Goal: Task Accomplishment & Management: Manage account settings

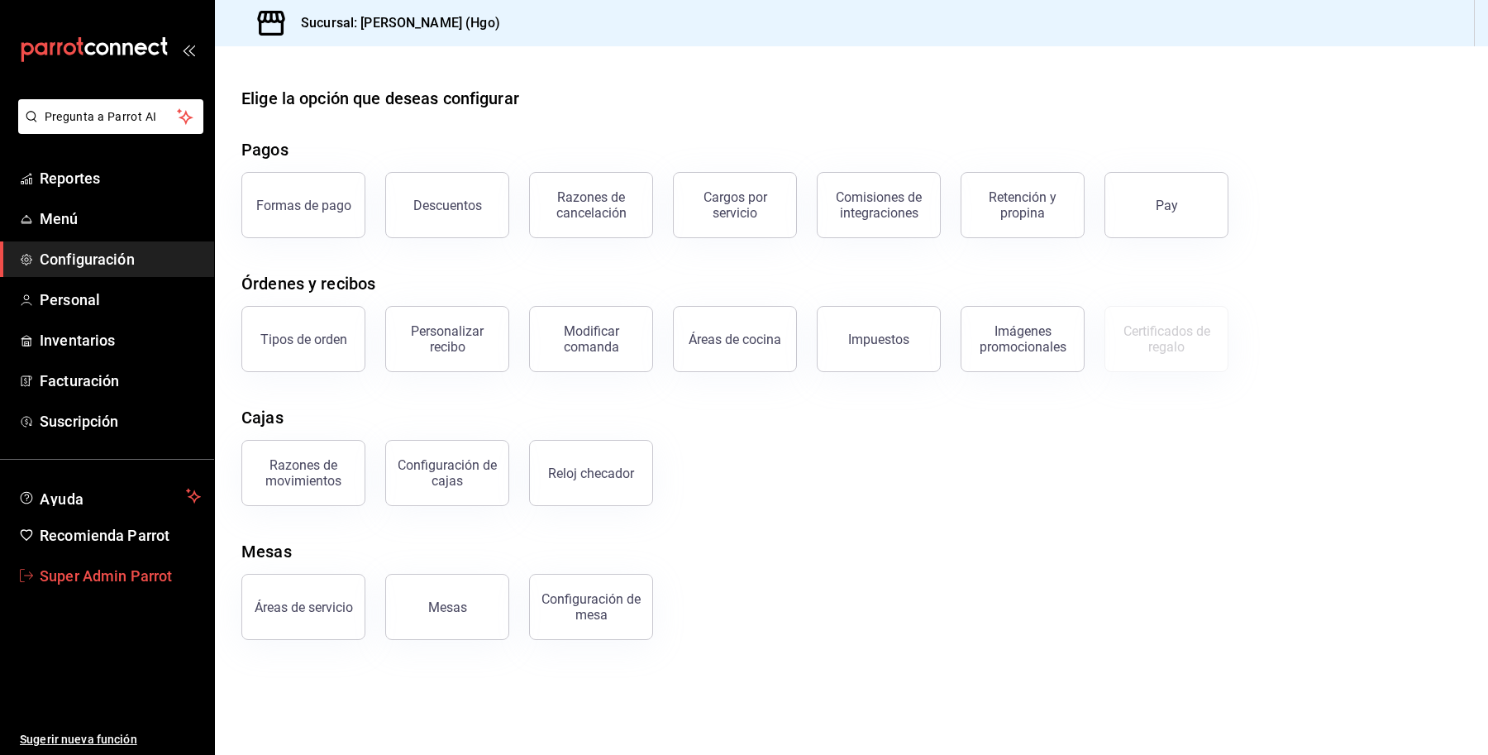
click at [98, 579] on span "Super Admin Parrot" at bounding box center [120, 576] width 161 height 22
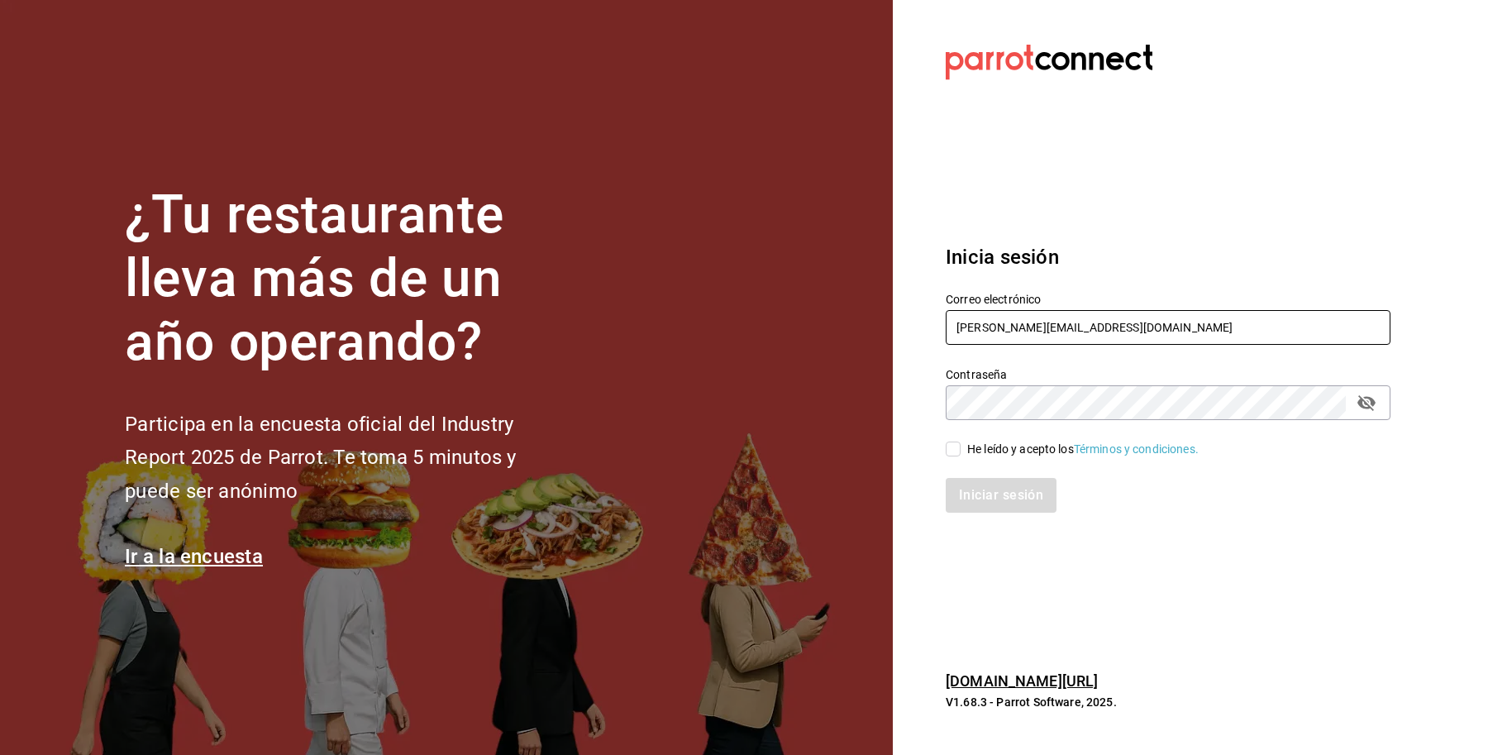
drag, startPoint x: 1073, startPoint y: 322, endPoint x: 769, endPoint y: 294, distance: 305.5
click at [769, 294] on div "¿Tu restaurante lleva más de un año operando? Participa en la encuesta oficial …" at bounding box center [744, 377] width 1488 height 755
type input "[EMAIL_ADDRESS][DOMAIN_NAME]"
click at [985, 442] on div "He leído y acepto los Términos y condiciones." at bounding box center [1082, 449] width 231 height 17
click at [961, 442] on input "He leído y acepto los Términos y condiciones." at bounding box center [953, 448] width 15 height 15
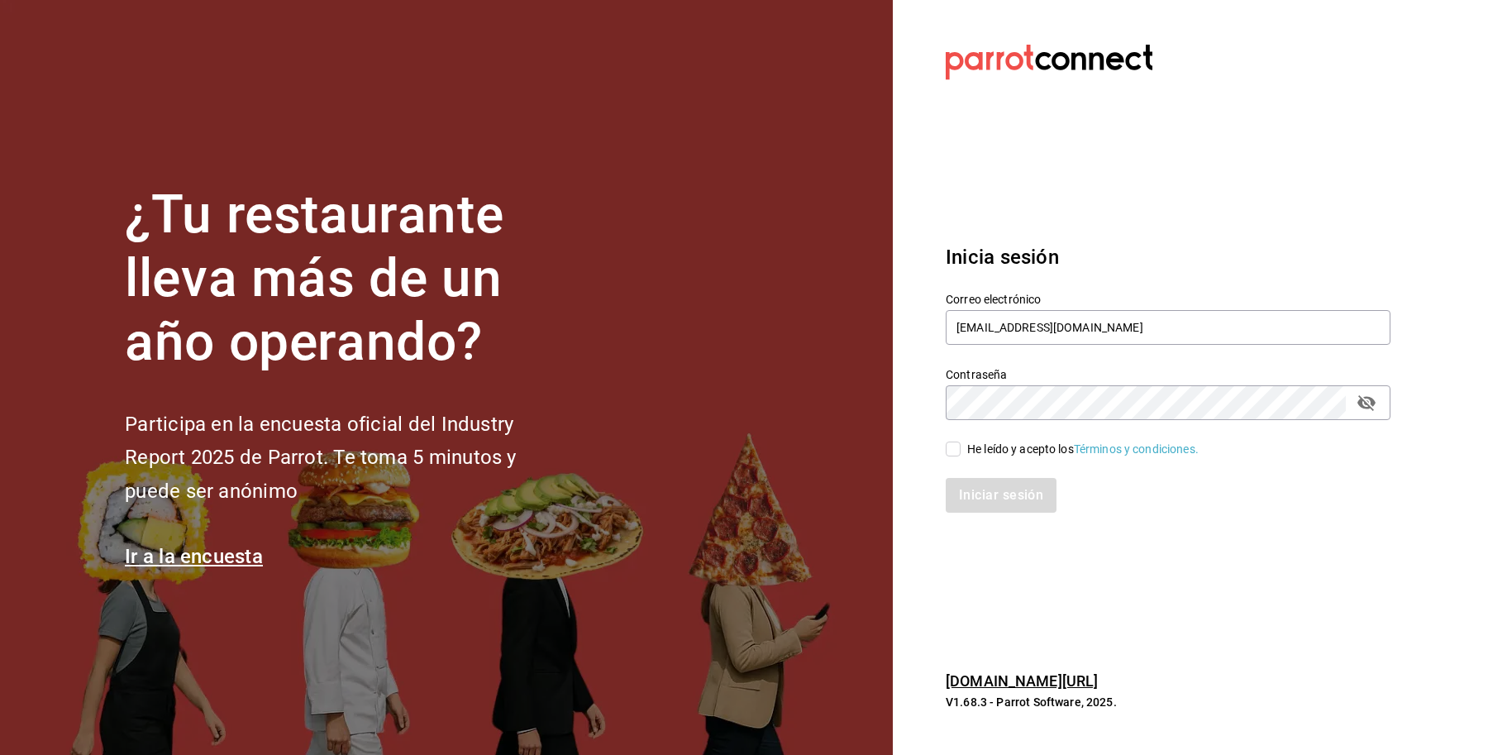
checkbox input "true"
click at [977, 490] on button "Iniciar sesión" at bounding box center [1002, 495] width 112 height 35
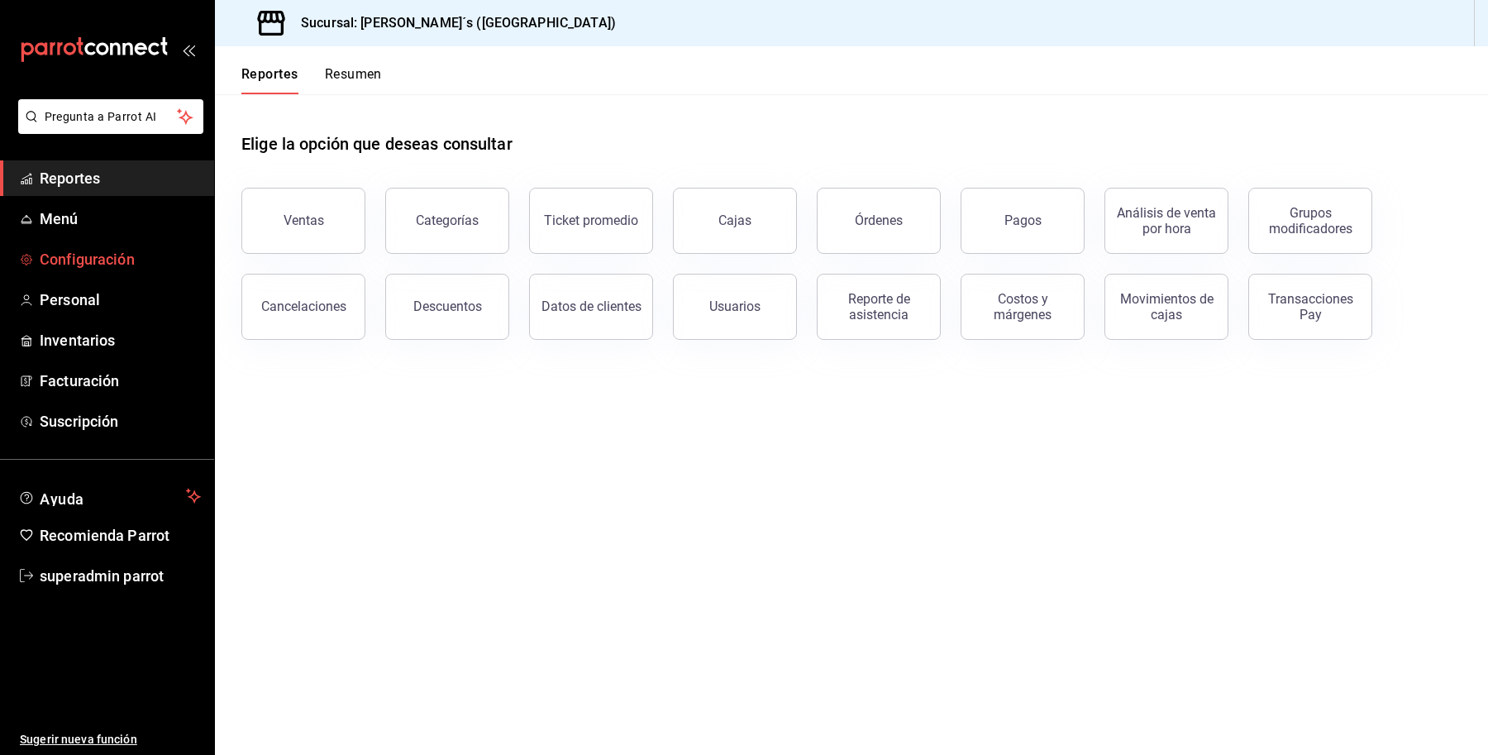
click at [163, 250] on span "Configuración" at bounding box center [120, 259] width 161 height 22
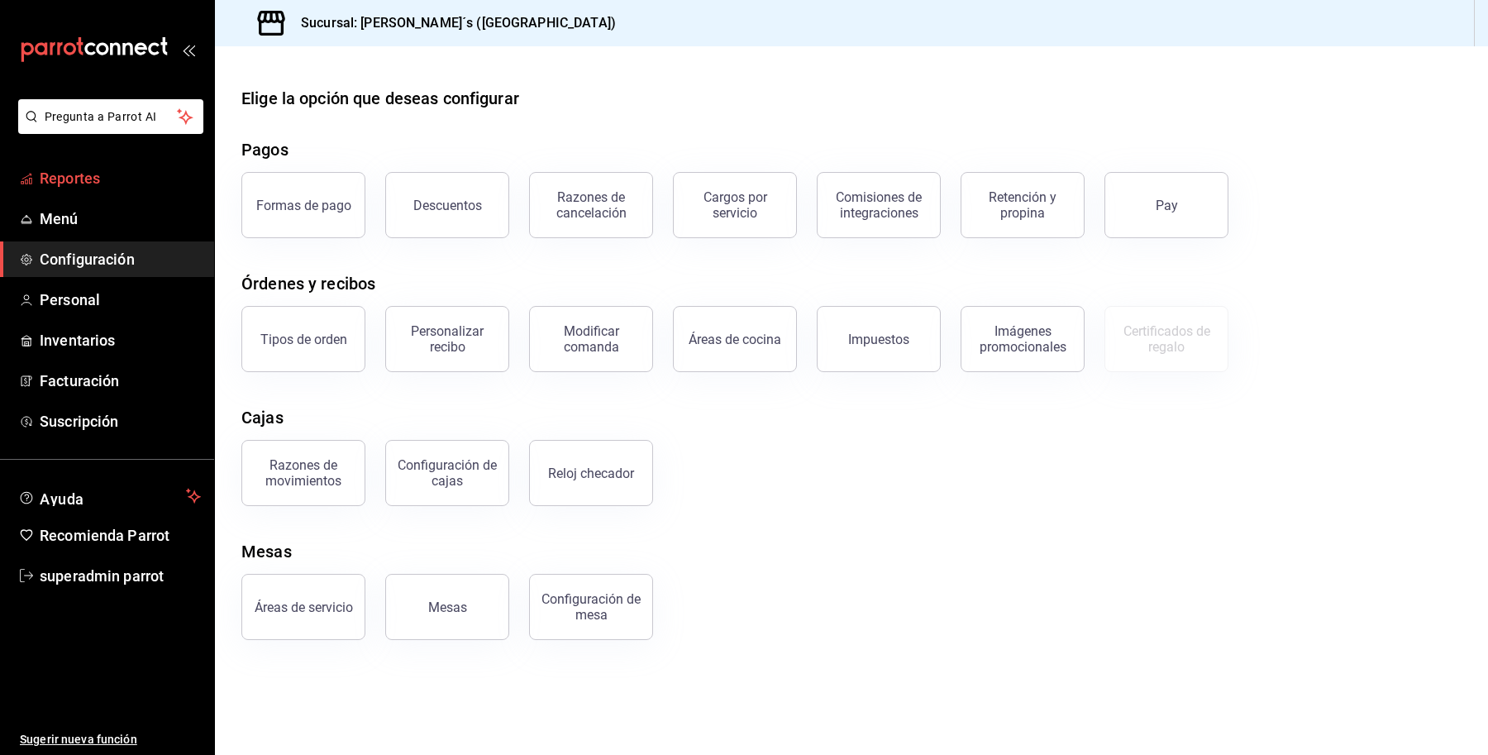
click at [67, 178] on span "Reportes" at bounding box center [120, 178] width 161 height 22
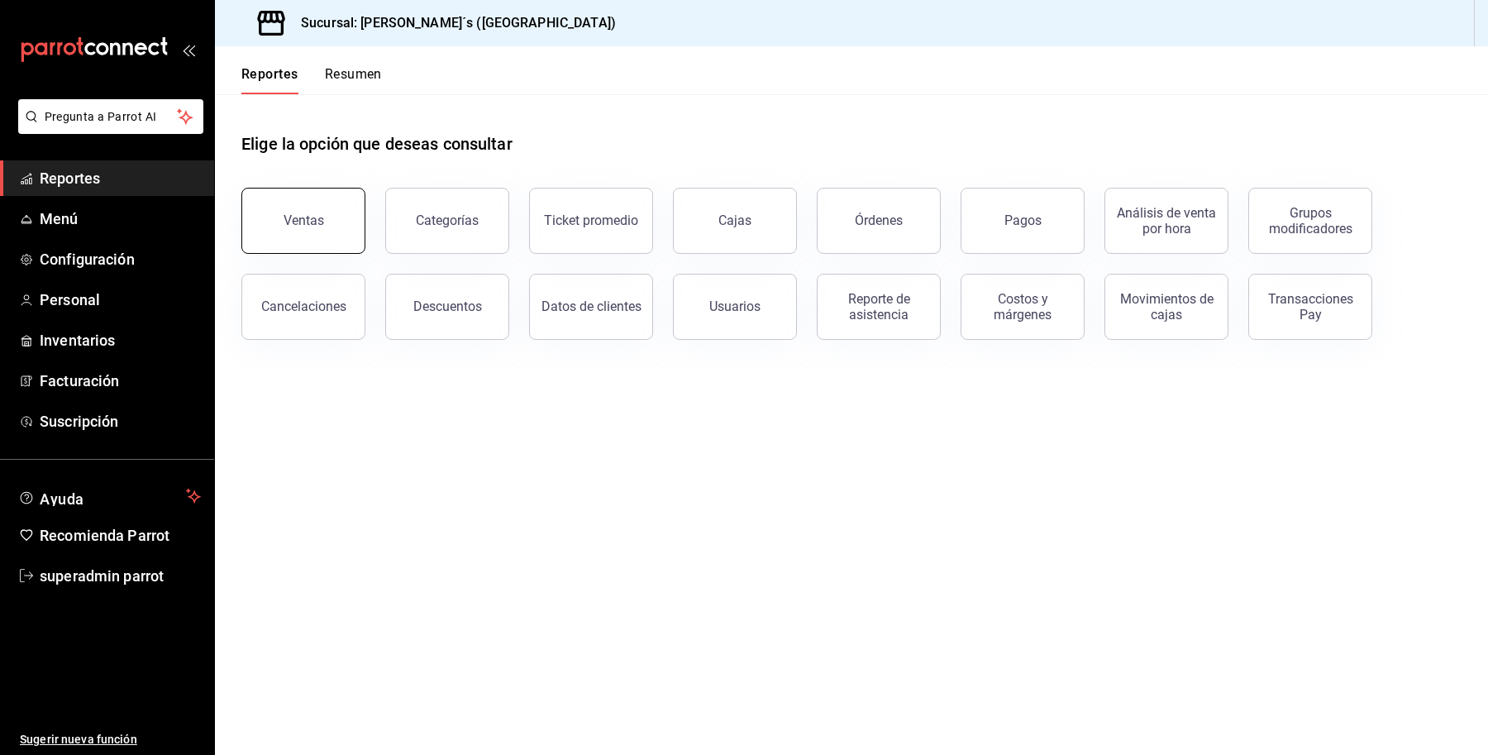
click at [327, 240] on button "Ventas" at bounding box center [303, 221] width 124 height 66
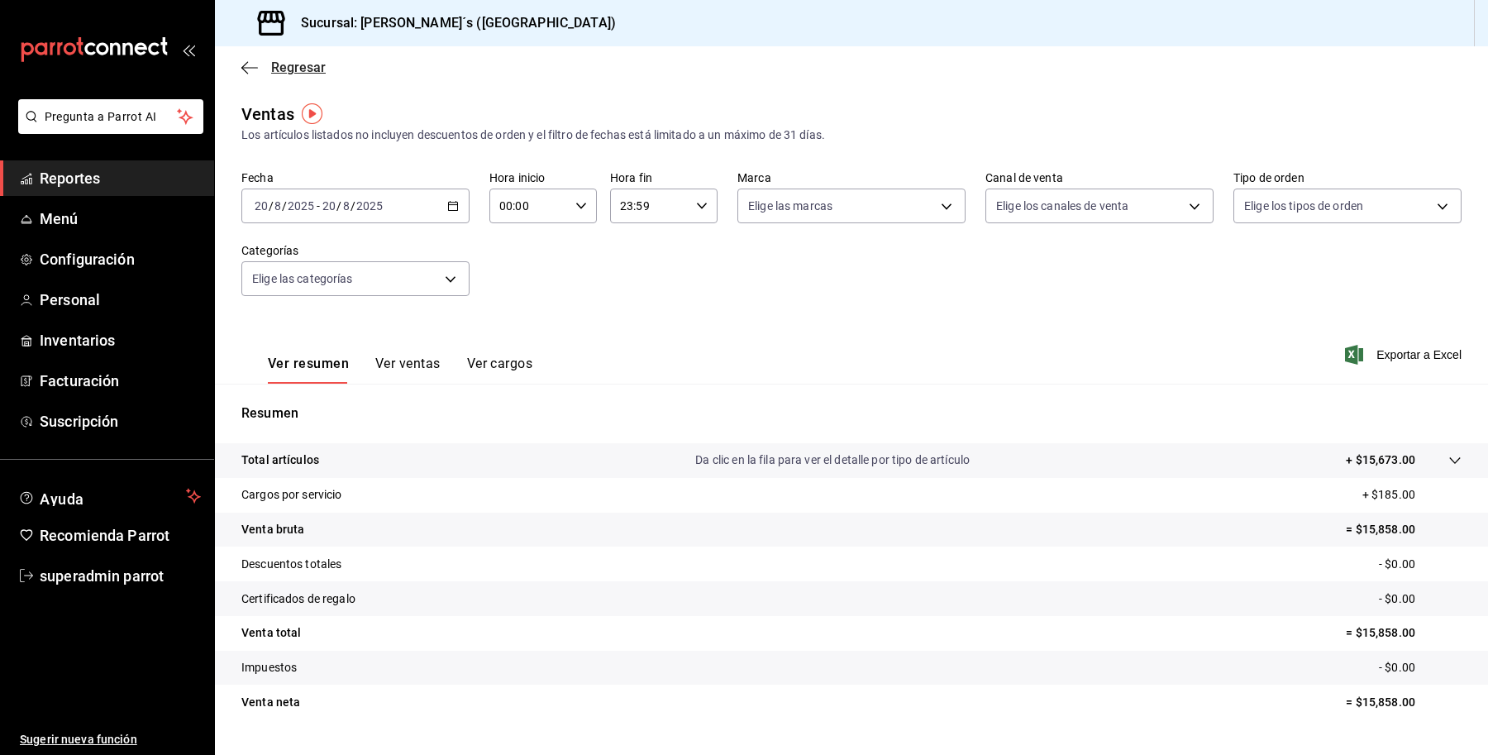
click at [295, 74] on span "Regresar" at bounding box center [298, 68] width 55 height 16
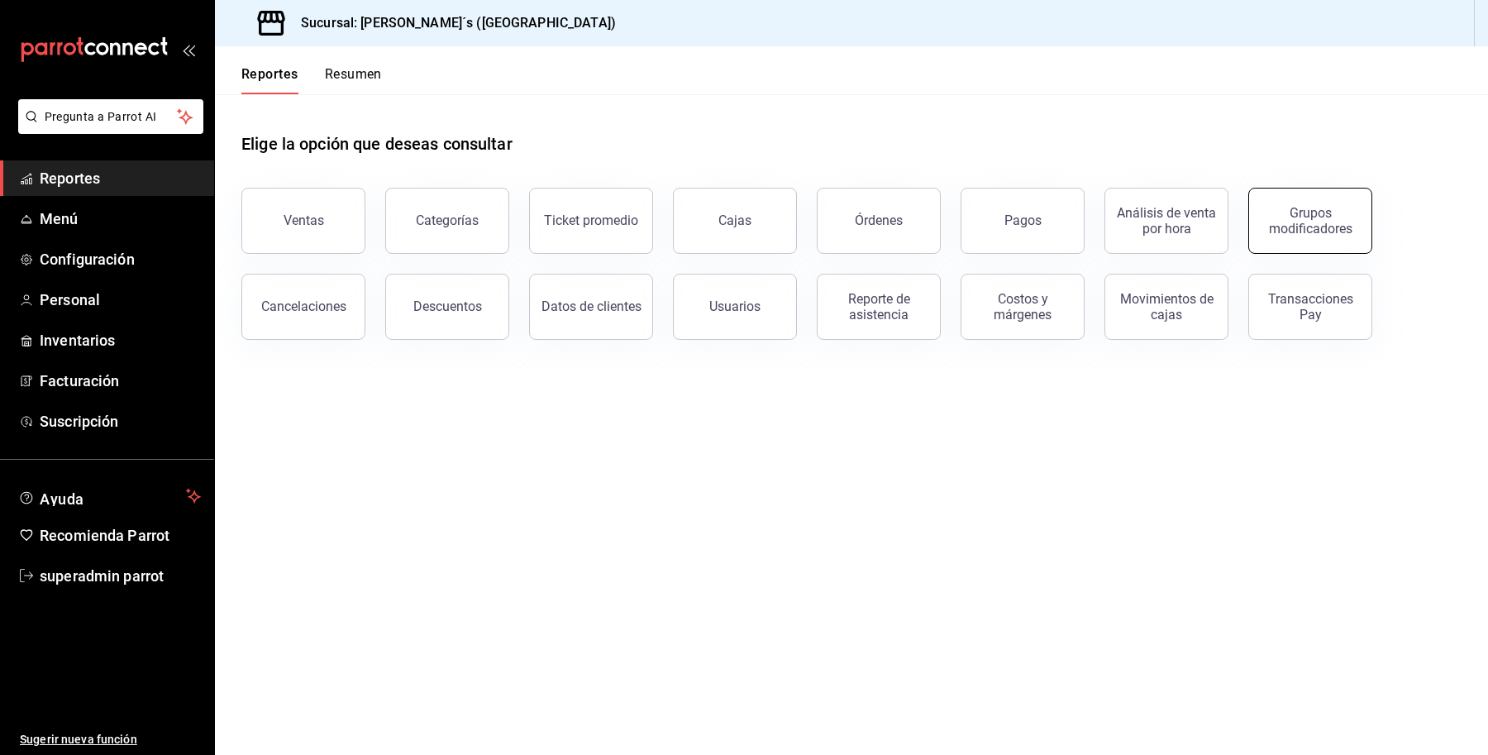
click at [1283, 223] on div "Grupos modificadores" at bounding box center [1310, 220] width 103 height 31
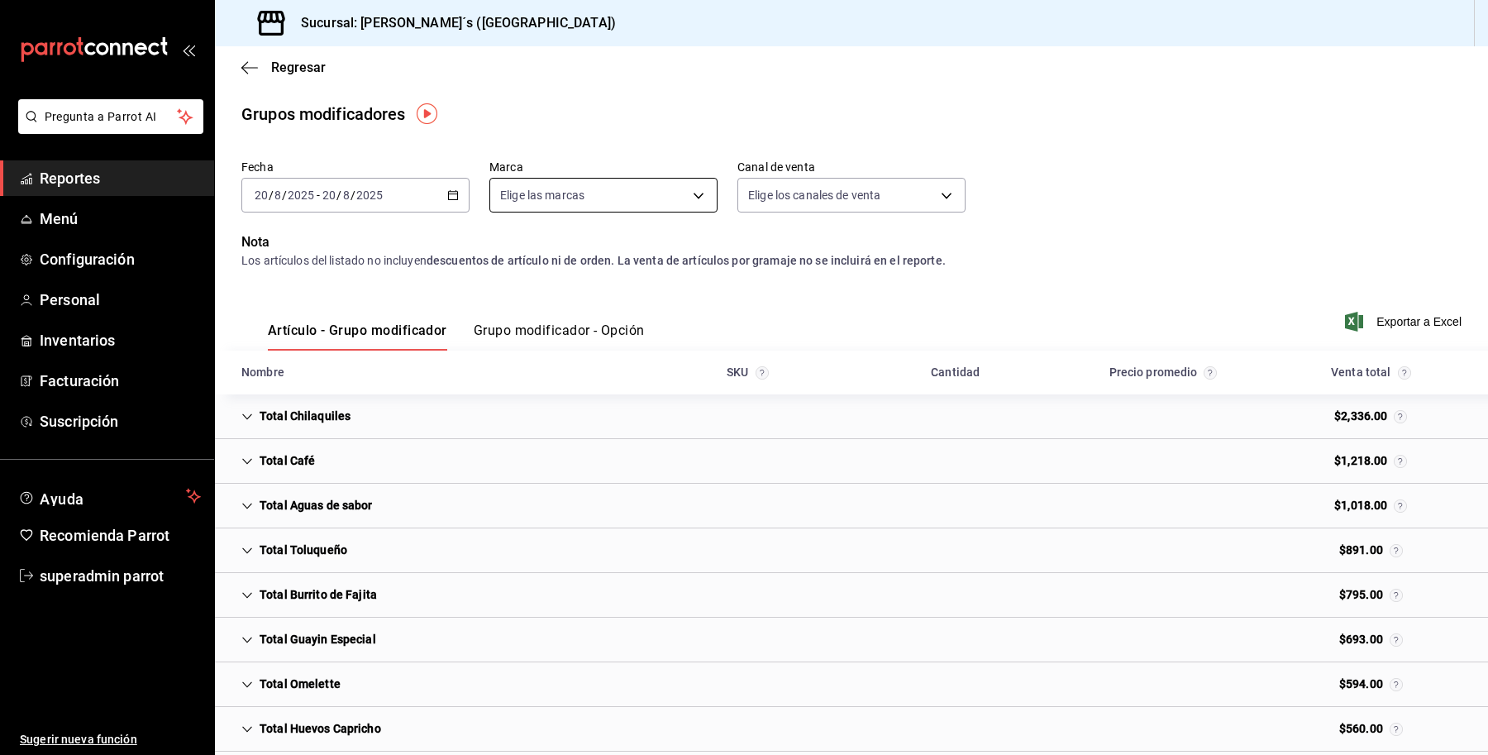
click at [659, 193] on body "Pregunta a Parrot AI Reportes Menú Configuración Personal Inventarios Facturaci…" at bounding box center [744, 377] width 1488 height 755
click at [618, 263] on li "Ver todas" at bounding box center [623, 257] width 273 height 49
type input "e7eeebf8-c286-41d3-abda-b6d1bb78a6ef"
checkbox input "true"
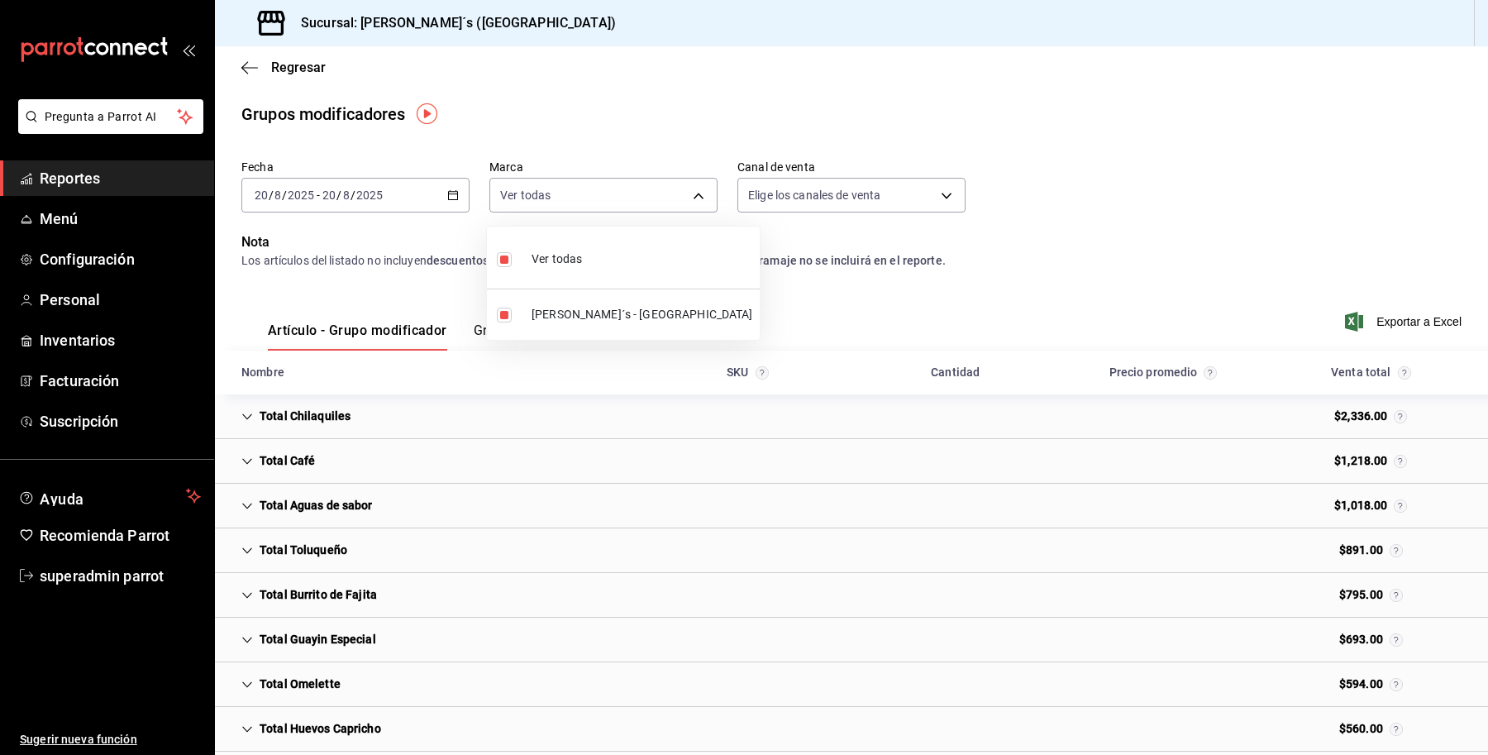
click at [1361, 312] on div at bounding box center [744, 377] width 1488 height 755
click at [1311, 262] on div "Los artículos del listado no incluyen descuentos de artículo ni de orden. La ve…" at bounding box center [851, 260] width 1220 height 17
click at [1383, 318] on span "Exportar a Excel" at bounding box center [1404, 322] width 113 height 20
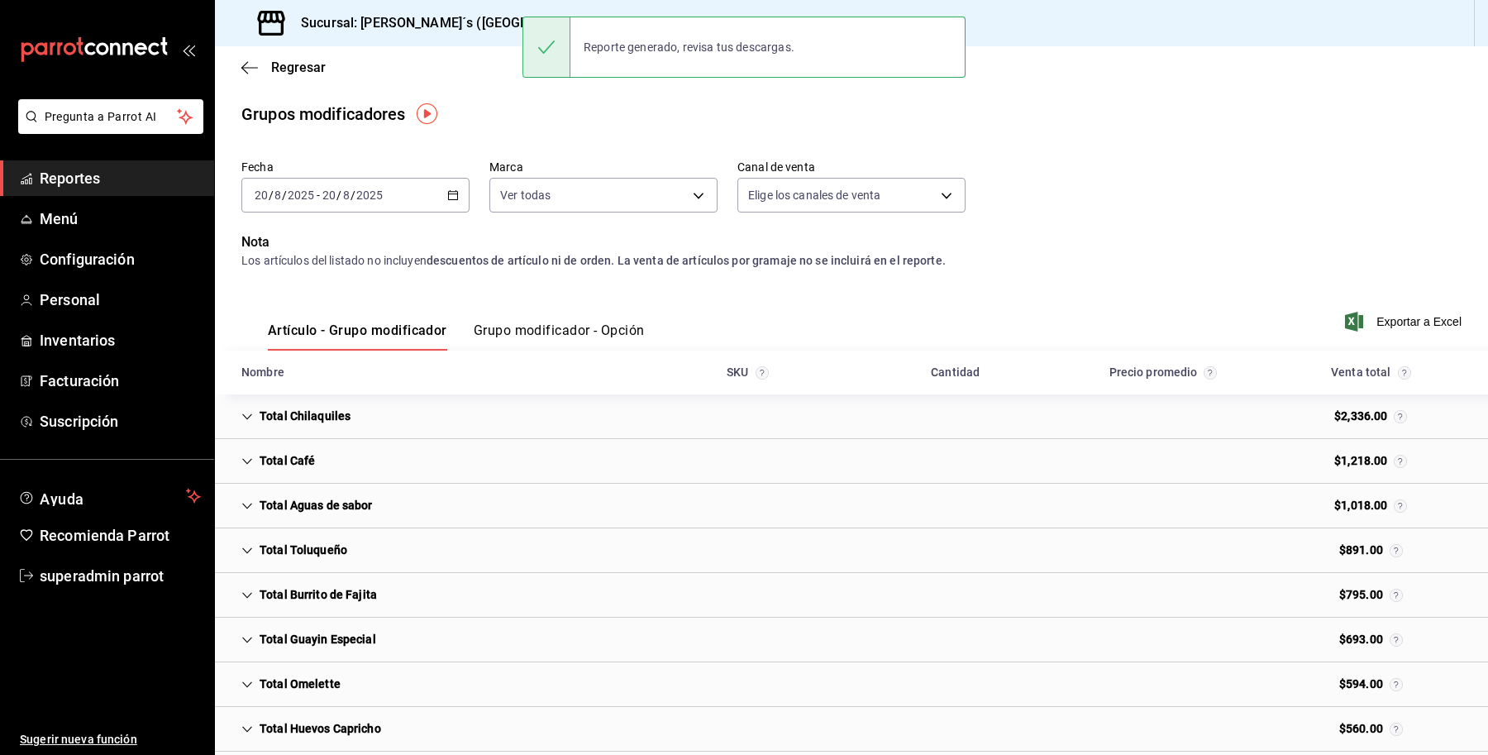
click at [709, 136] on main "Regresar Grupos modificadores Fecha [DATE] [DATE] - [DATE] [DATE] Marca Ver tod…" at bounding box center [851, 483] width 1273 height 875
click at [271, 64] on span "Regresar" at bounding box center [298, 68] width 55 height 16
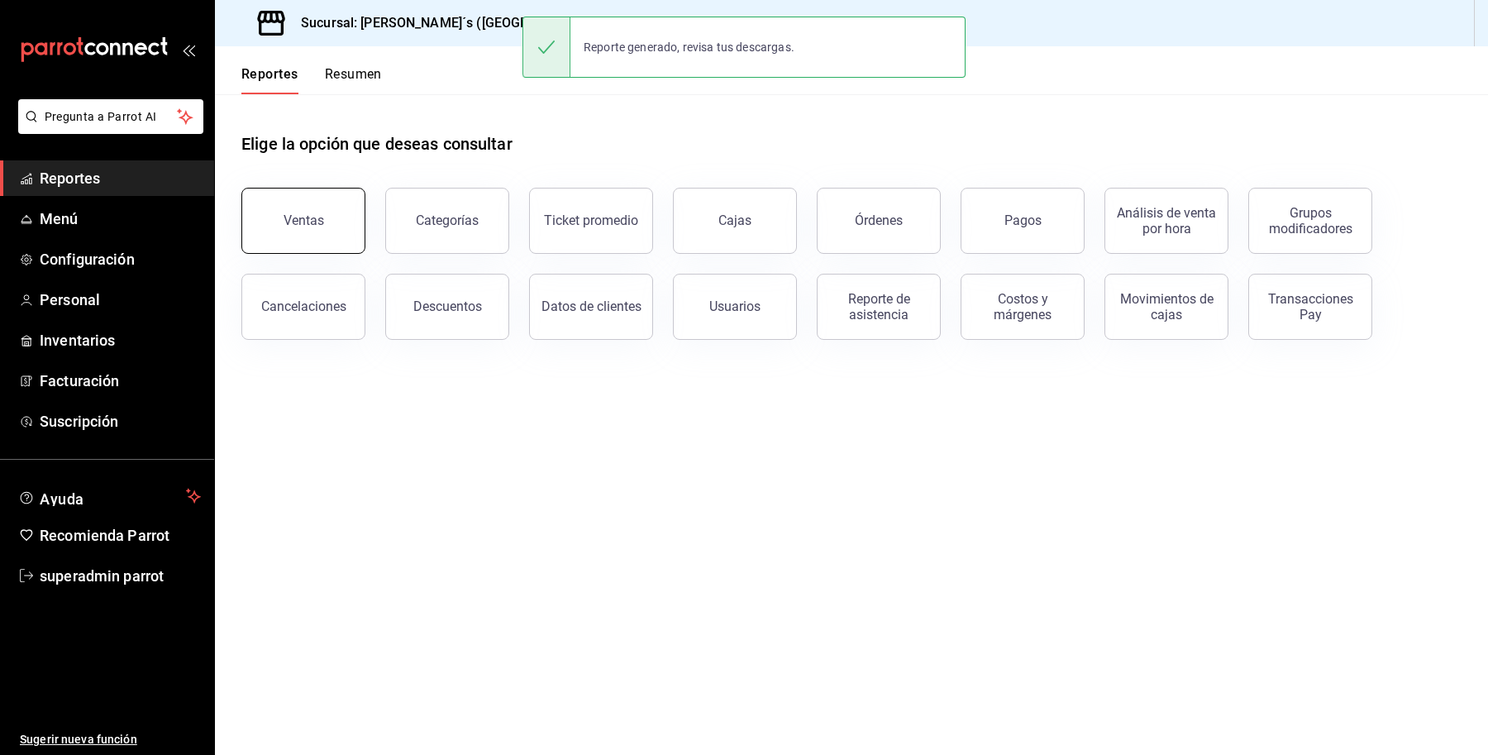
click at [341, 224] on button "Ventas" at bounding box center [303, 221] width 124 height 66
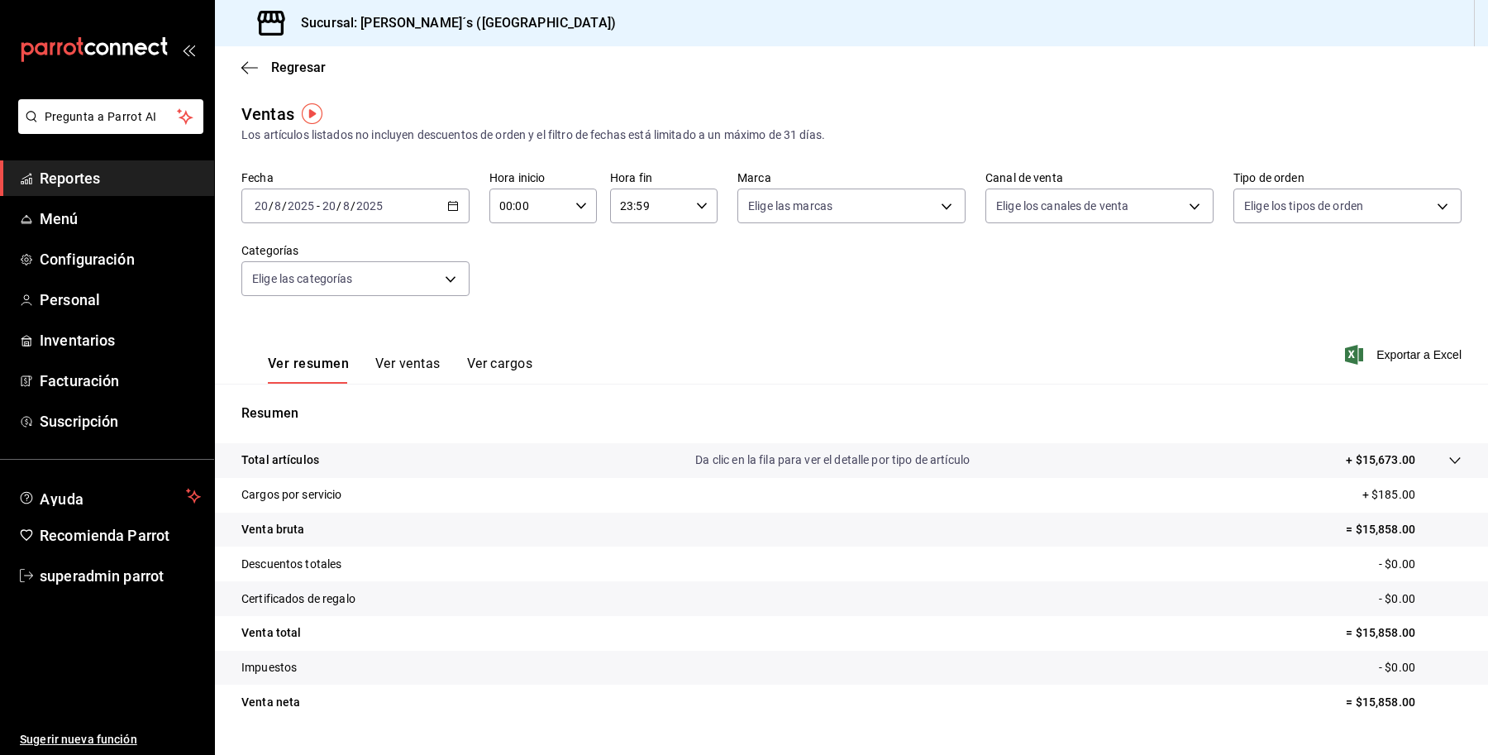
click at [407, 370] on button "Ver ventas" at bounding box center [407, 369] width 65 height 28
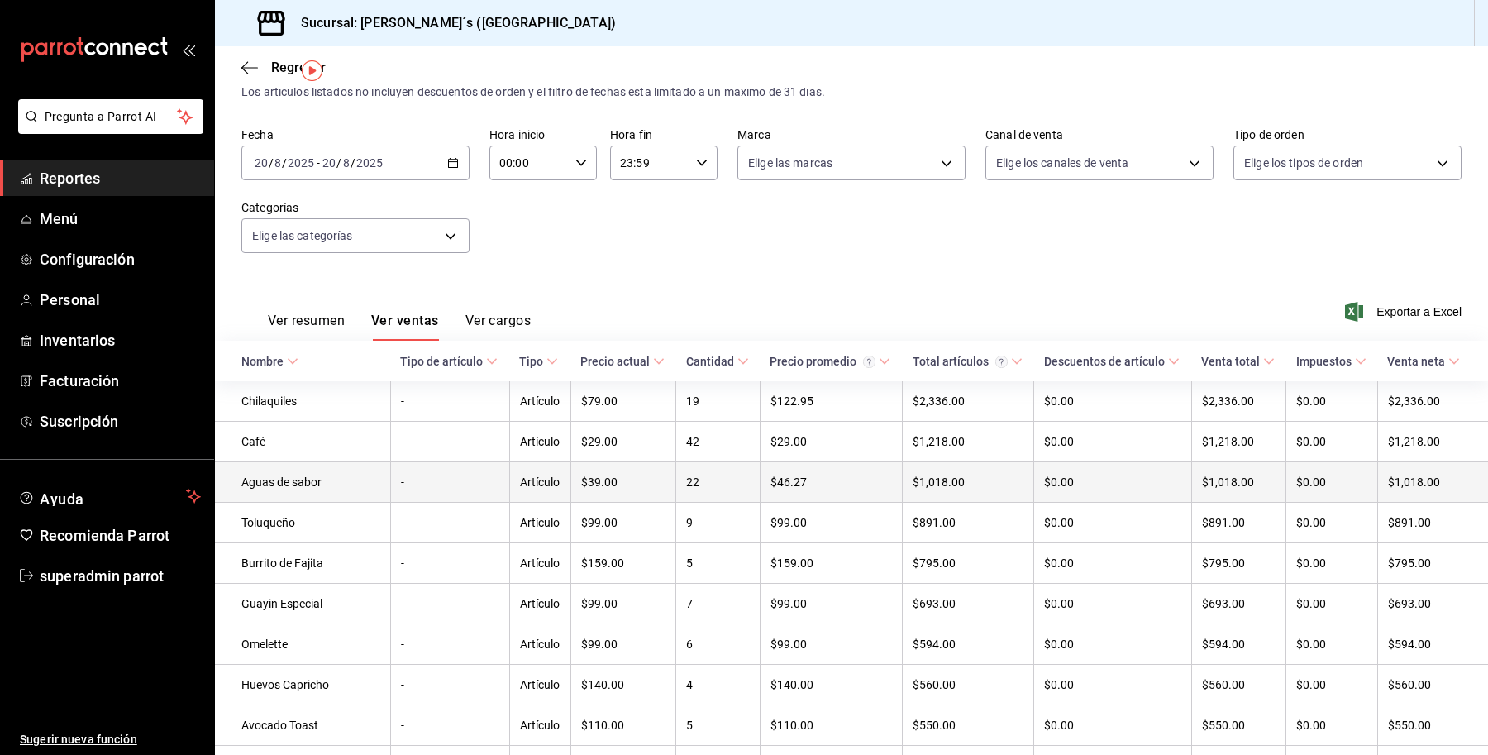
scroll to position [44, 0]
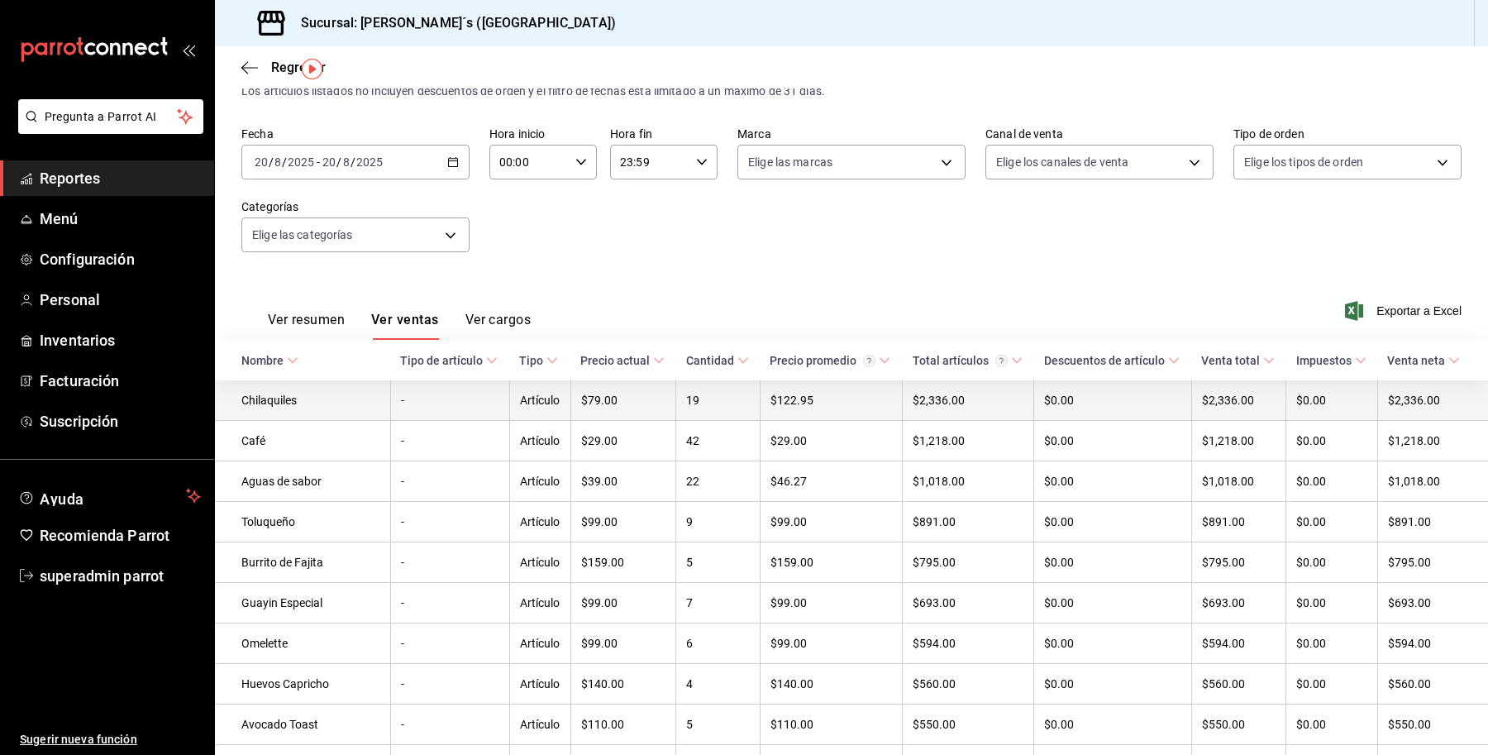
click at [587, 407] on td "$79.00" at bounding box center [623, 400] width 106 height 41
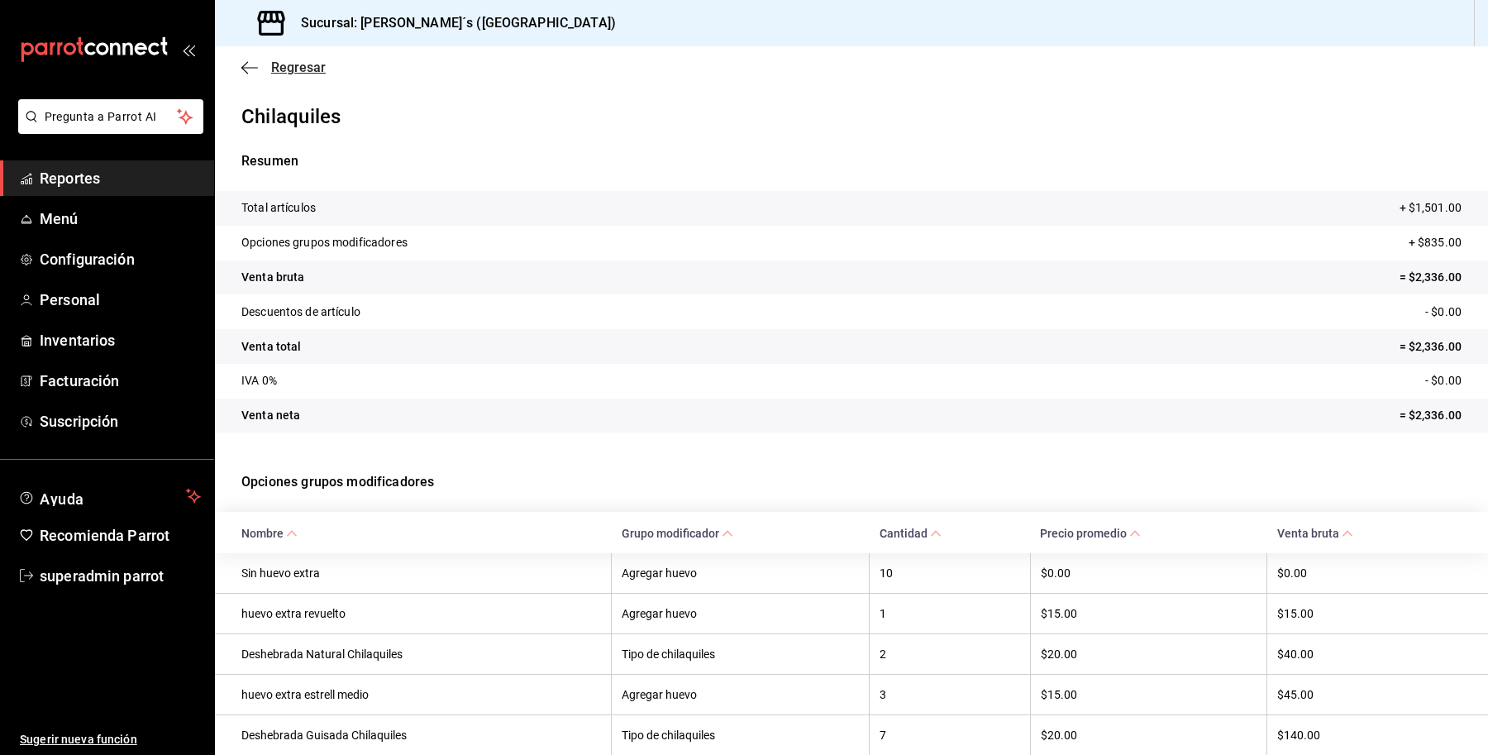
click at [298, 73] on span "Regresar" at bounding box center [298, 68] width 55 height 16
click at [302, 64] on span "Regresar" at bounding box center [298, 68] width 55 height 16
click at [252, 67] on icon "button" at bounding box center [249, 67] width 17 height 1
click at [804, 310] on tr "Descuentos de artículo - $0.00" at bounding box center [851, 311] width 1273 height 35
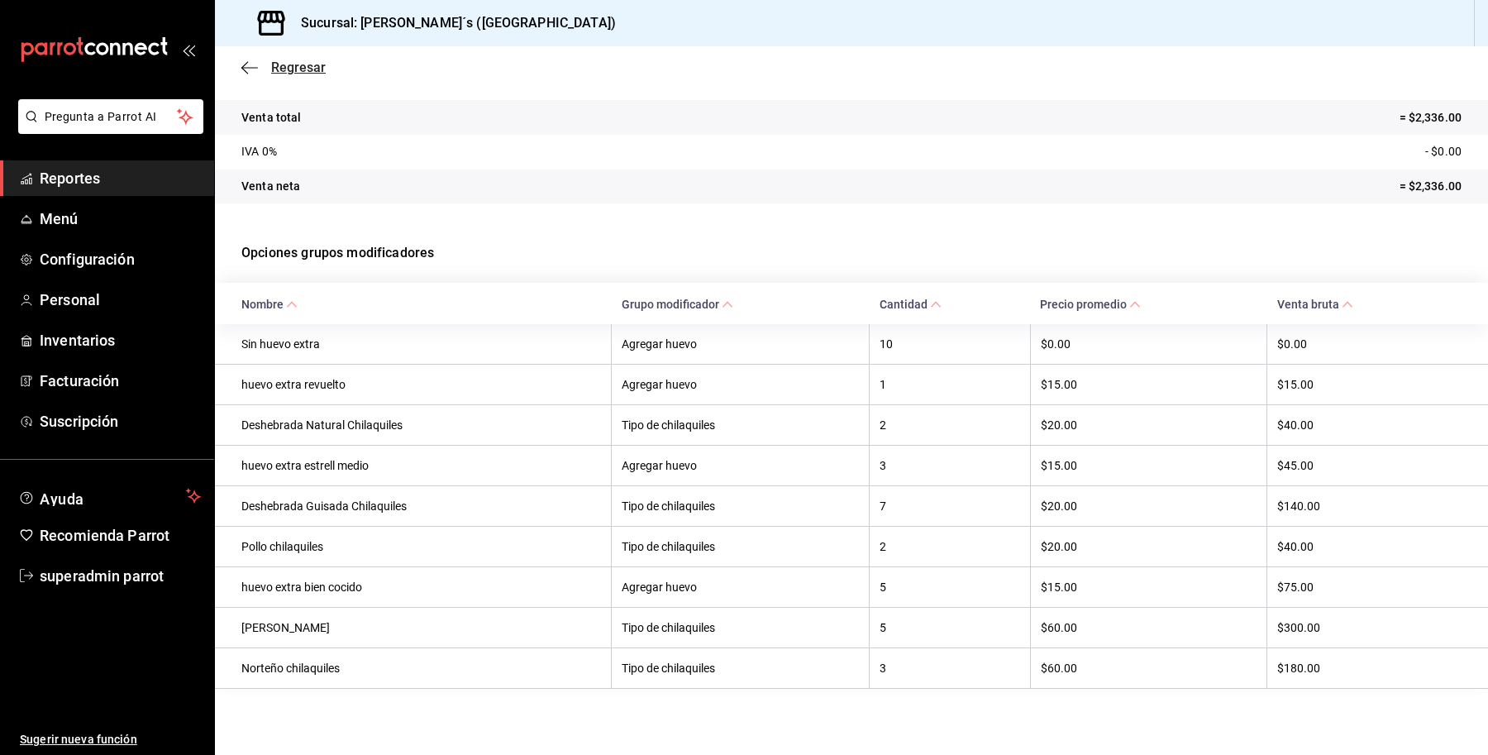
click at [257, 66] on icon "button" at bounding box center [249, 67] width 17 height 15
click at [283, 66] on span "Regresar" at bounding box center [298, 68] width 55 height 16
click at [250, 64] on icon "button" at bounding box center [249, 67] width 17 height 15
click at [70, 167] on span "Reportes" at bounding box center [120, 178] width 161 height 22
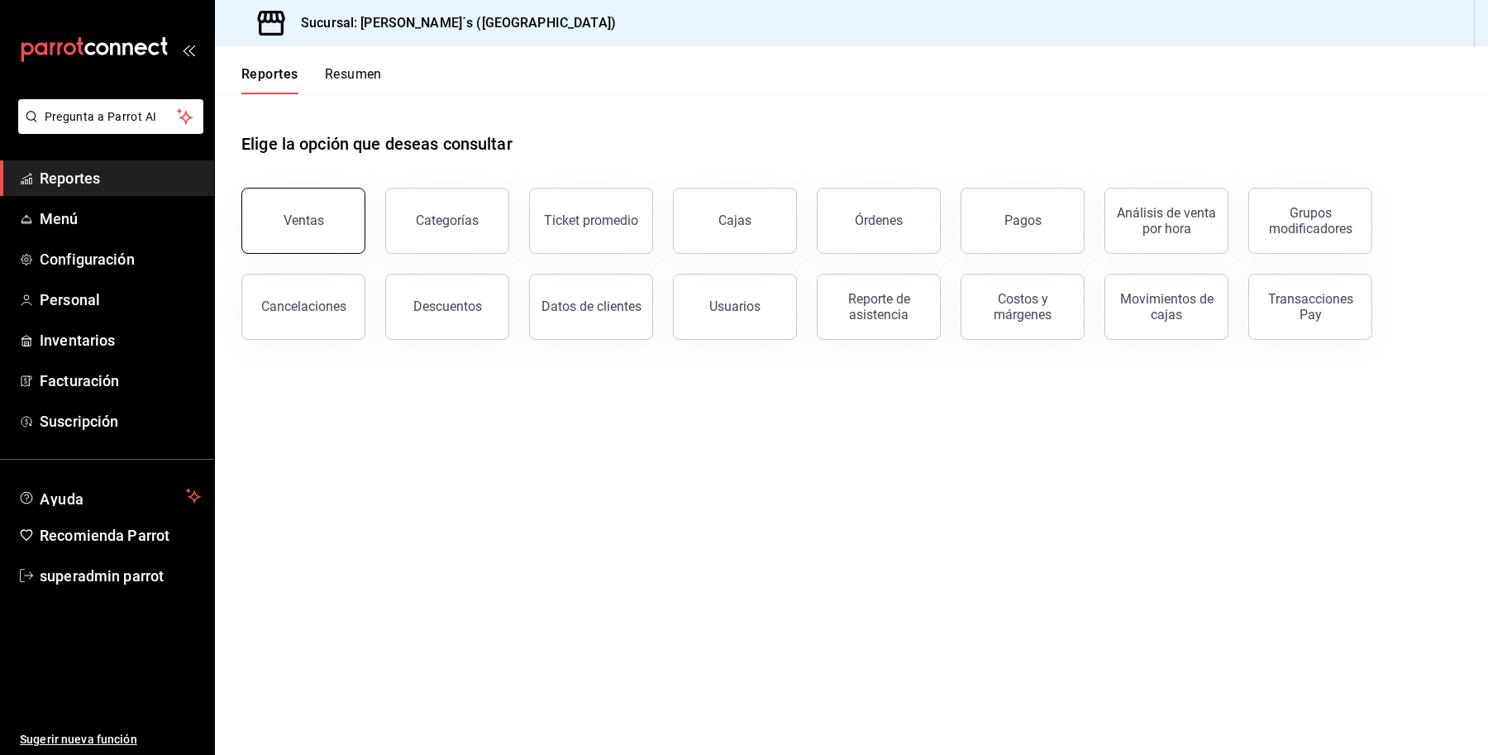
click at [316, 236] on button "Ventas" at bounding box center [303, 221] width 124 height 66
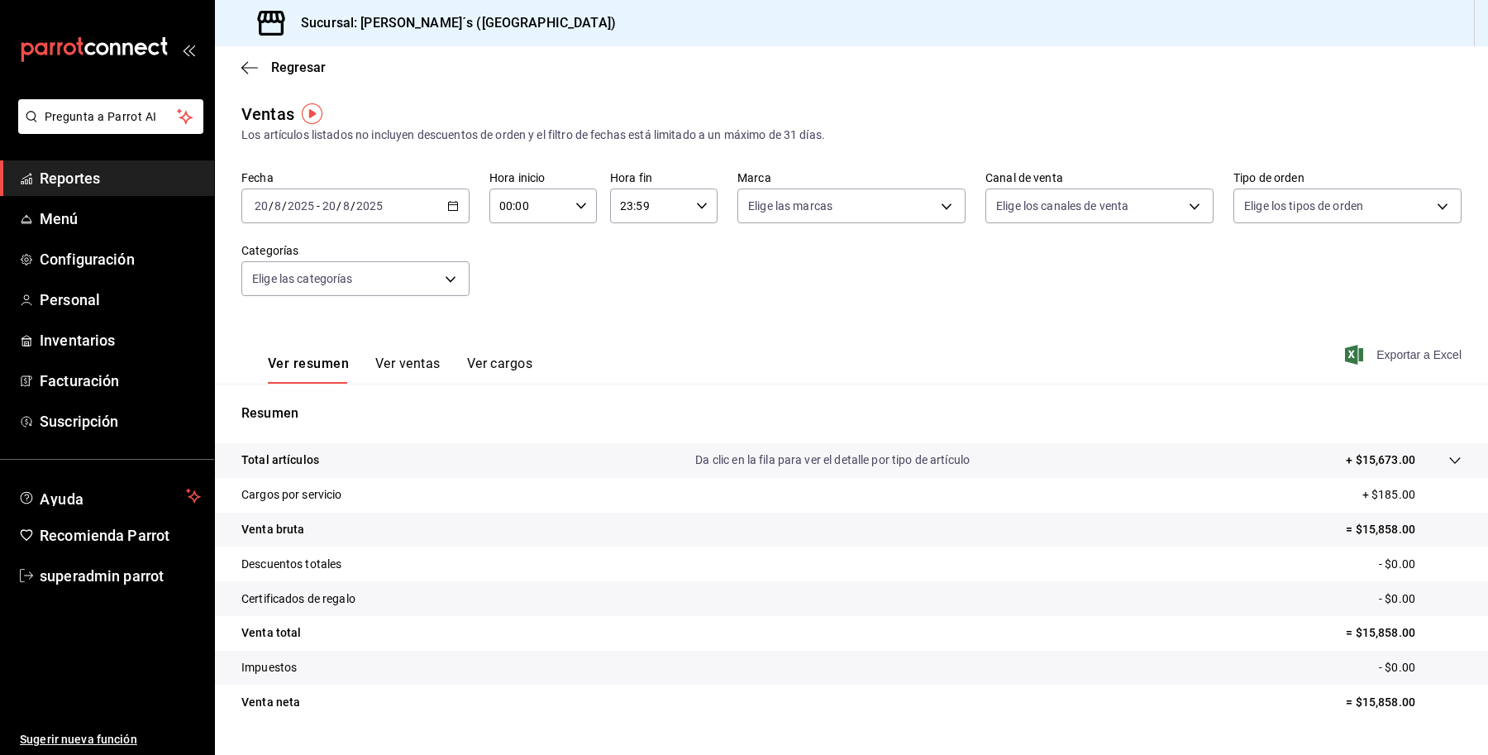
click at [1385, 348] on span "Exportar a Excel" at bounding box center [1404, 355] width 113 height 20
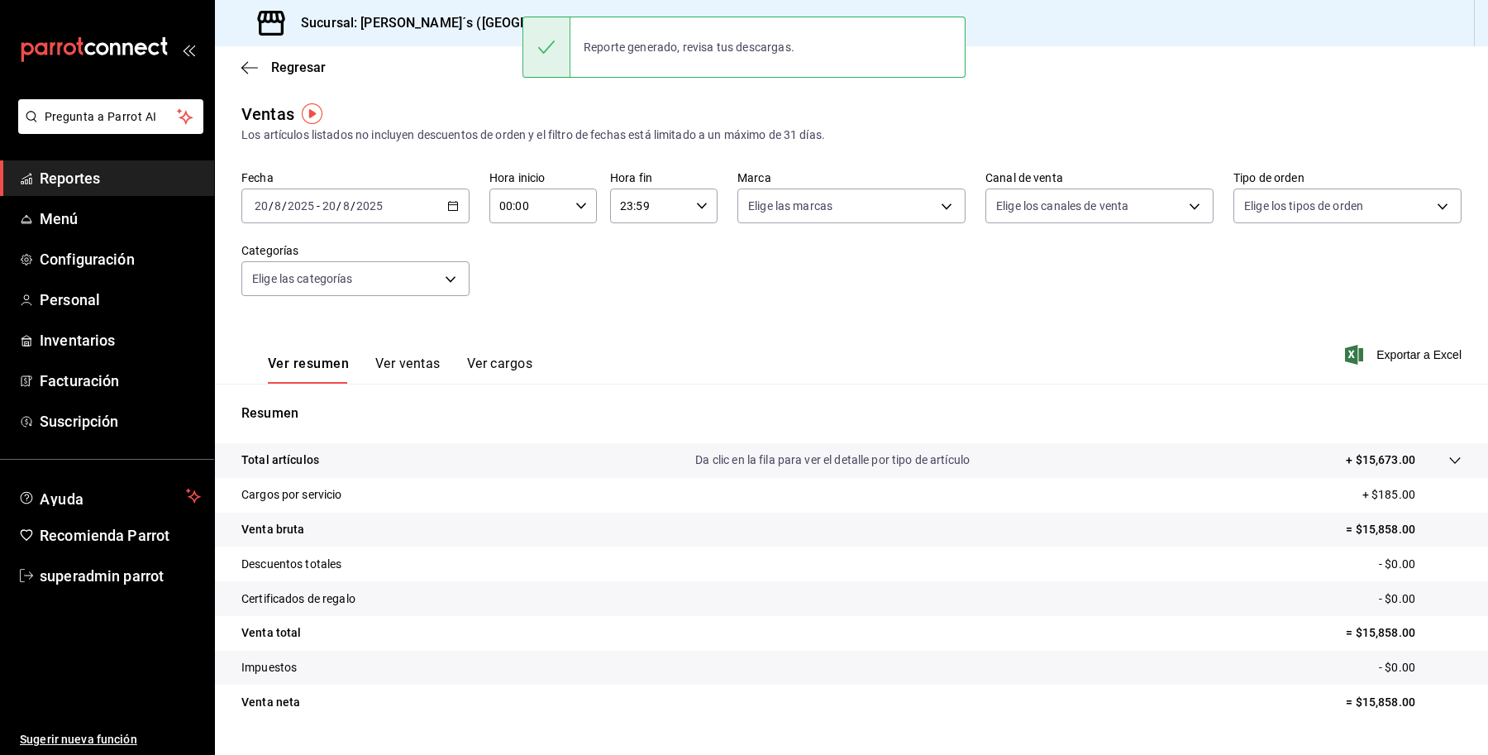
click at [401, 365] on button "Ver ventas" at bounding box center [407, 369] width 65 height 28
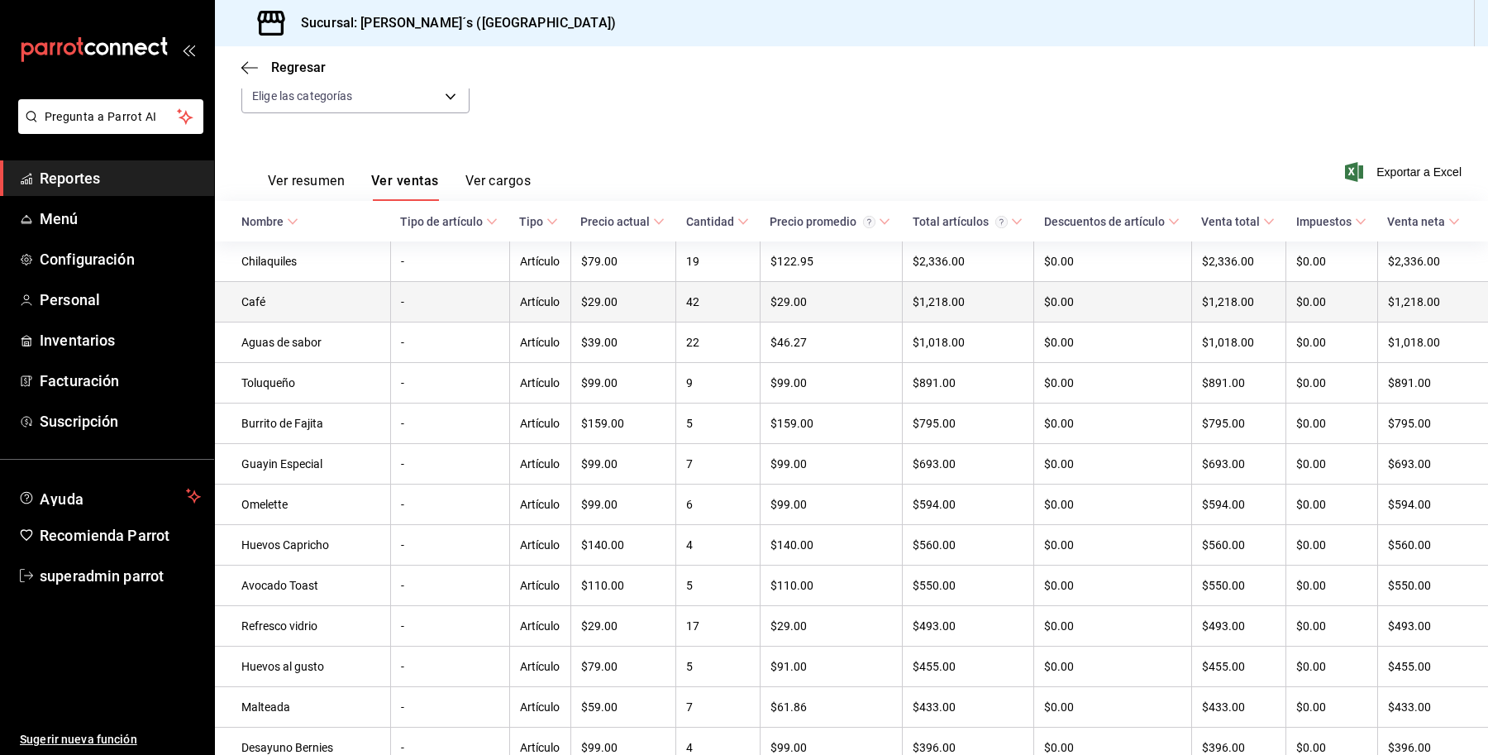
scroll to position [184, 0]
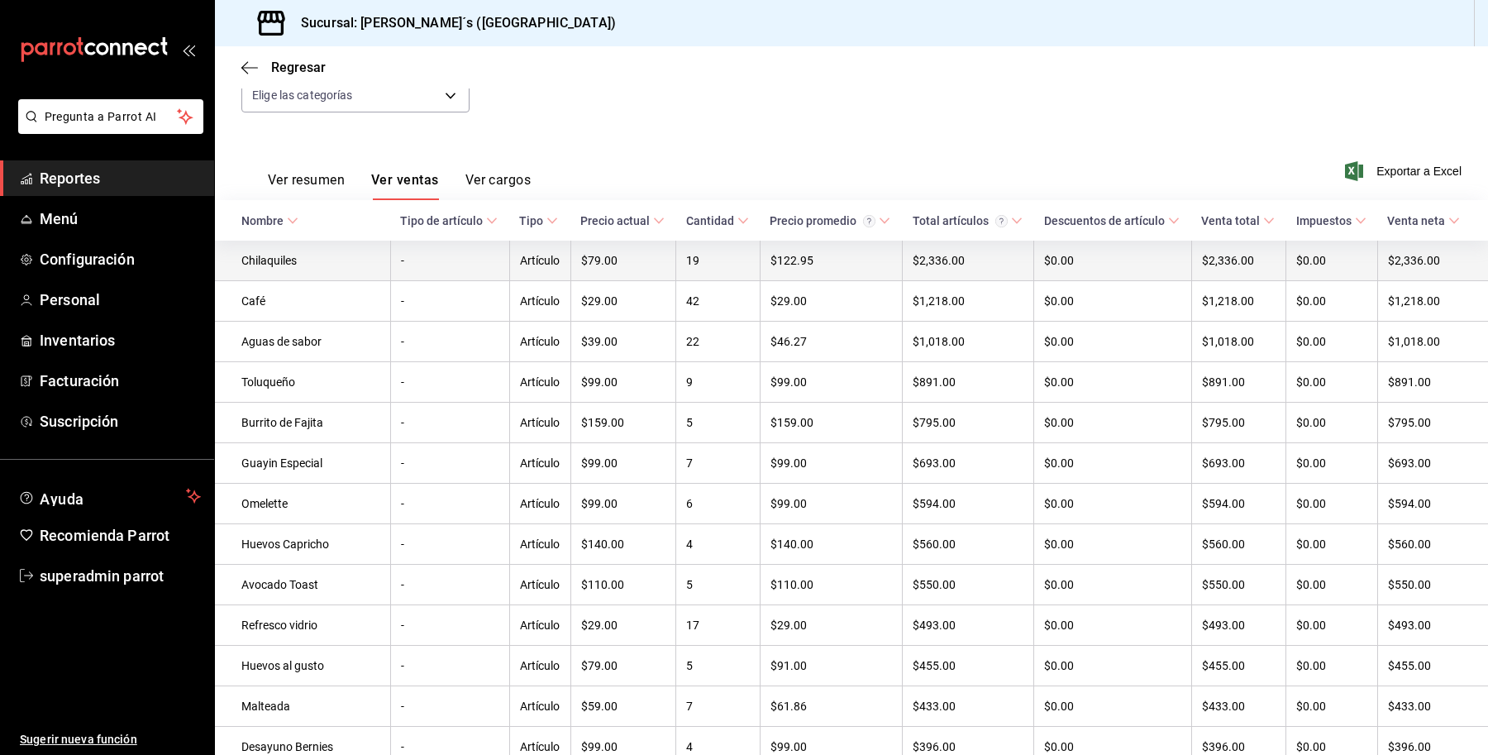
click at [563, 259] on td "Artículo" at bounding box center [539, 261] width 61 height 41
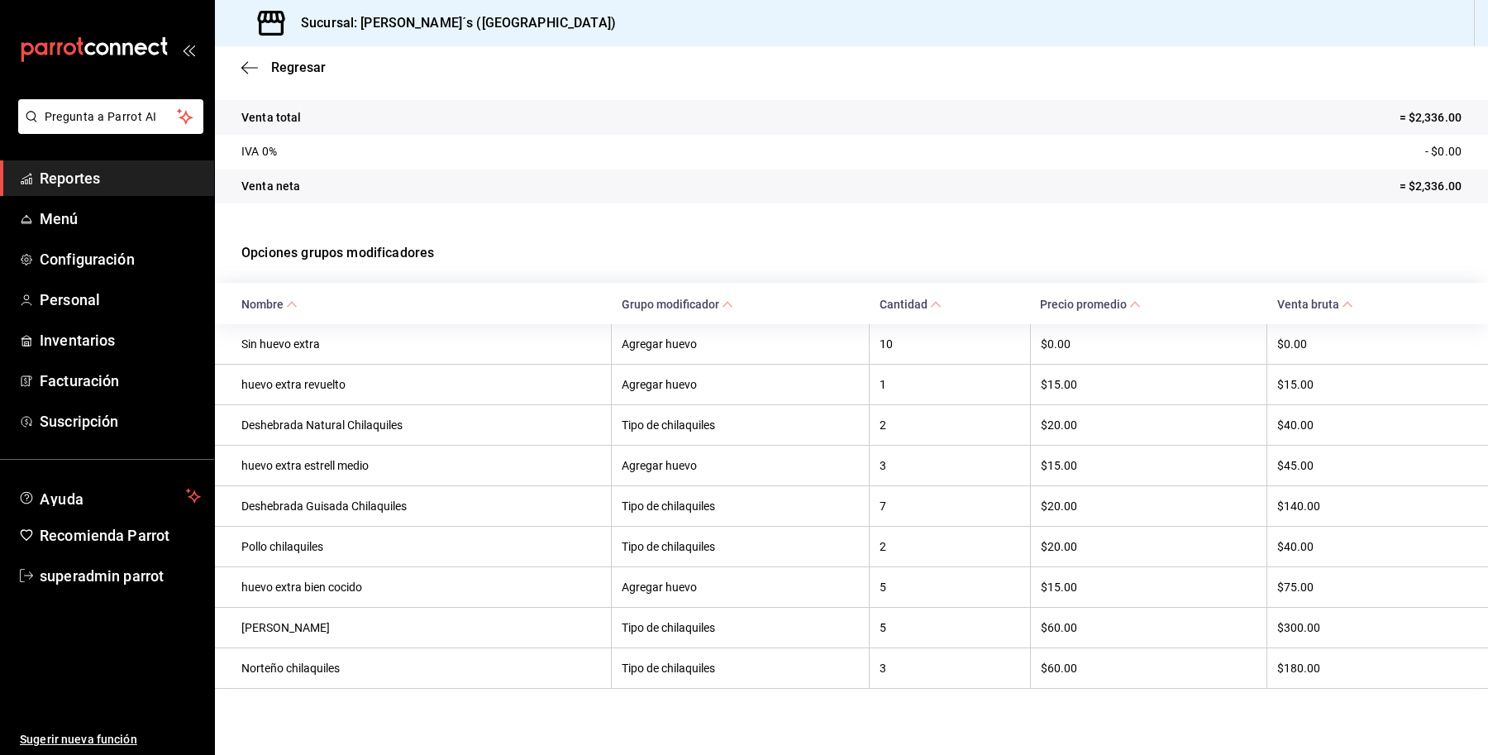
scroll to position [241, 0]
click at [106, 576] on span "superadmin parrot" at bounding box center [120, 576] width 161 height 22
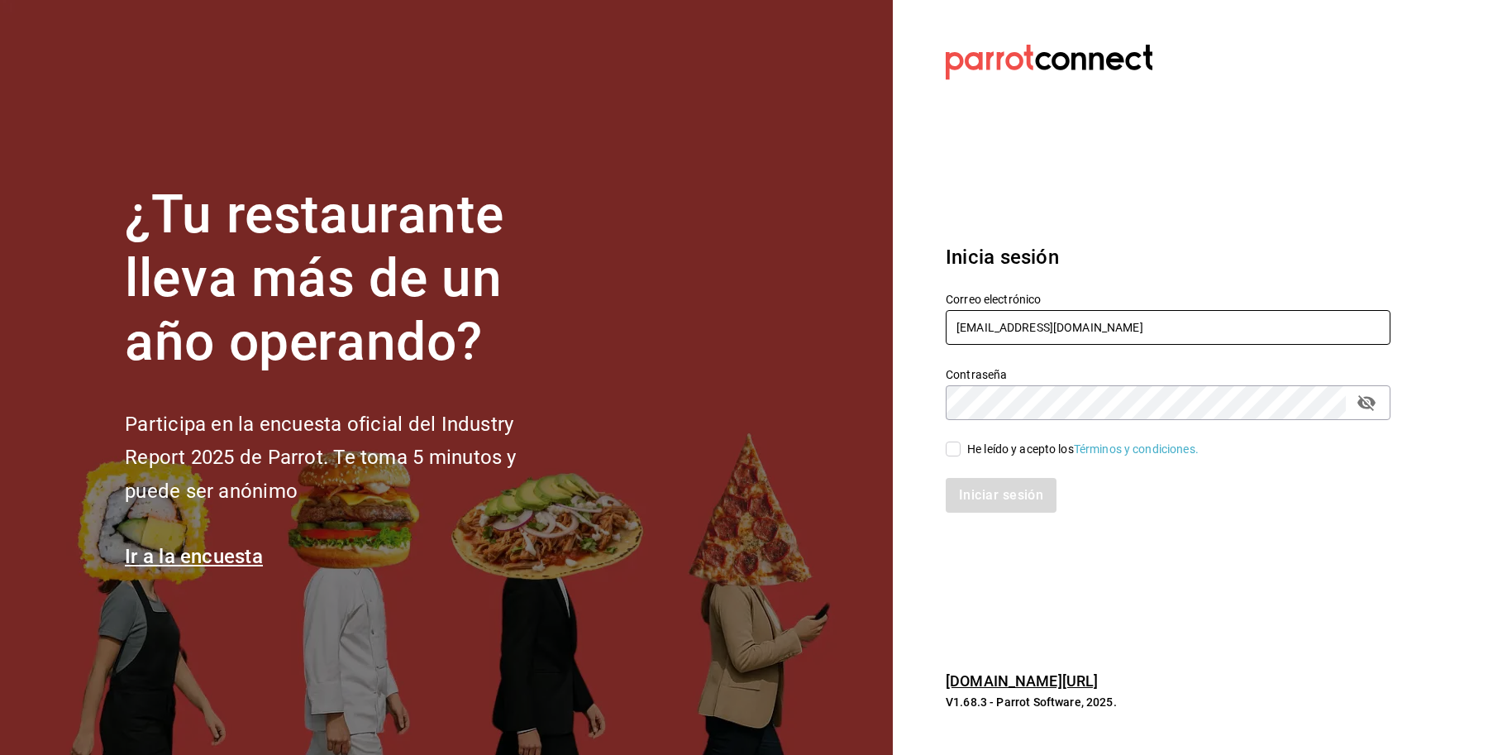
drag, startPoint x: 1113, startPoint y: 332, endPoint x: 836, endPoint y: 327, distance: 277.0
click at [836, 327] on div "¿Tu restaurante lleva más de un año operando? Participa en la encuesta oficial …" at bounding box center [744, 377] width 1488 height 755
paste input "jalisquiles@solare"
type input "[EMAIL_ADDRESS][DOMAIN_NAME]"
click at [986, 445] on div "He leído y acepto los Términos y condiciones." at bounding box center [1082, 449] width 231 height 17
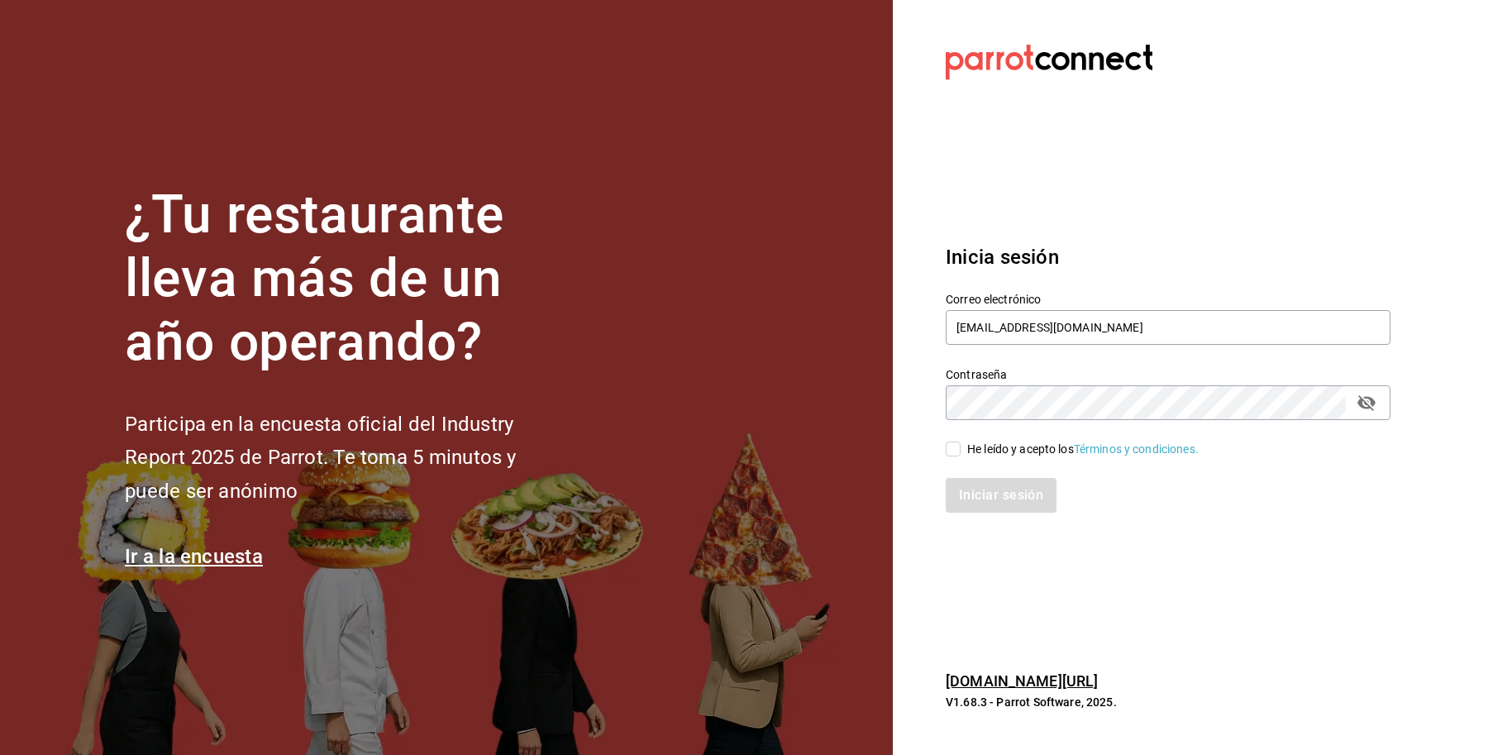
click at [961, 445] on input "He leído y acepto los Términos y condiciones." at bounding box center [953, 448] width 15 height 15
checkbox input "true"
click at [969, 489] on button "Iniciar sesión" at bounding box center [1002, 495] width 112 height 35
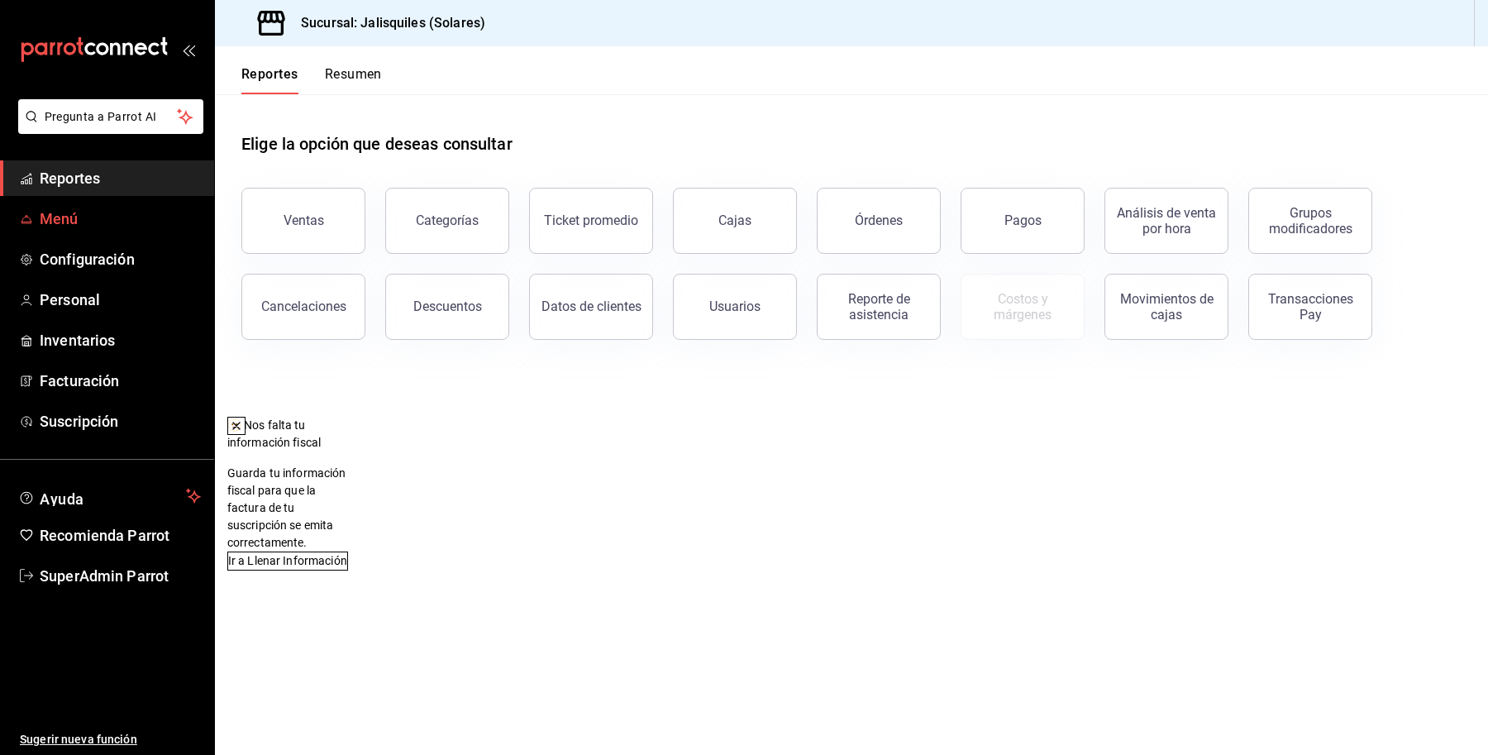
click at [40, 228] on span "Menú" at bounding box center [120, 218] width 161 height 22
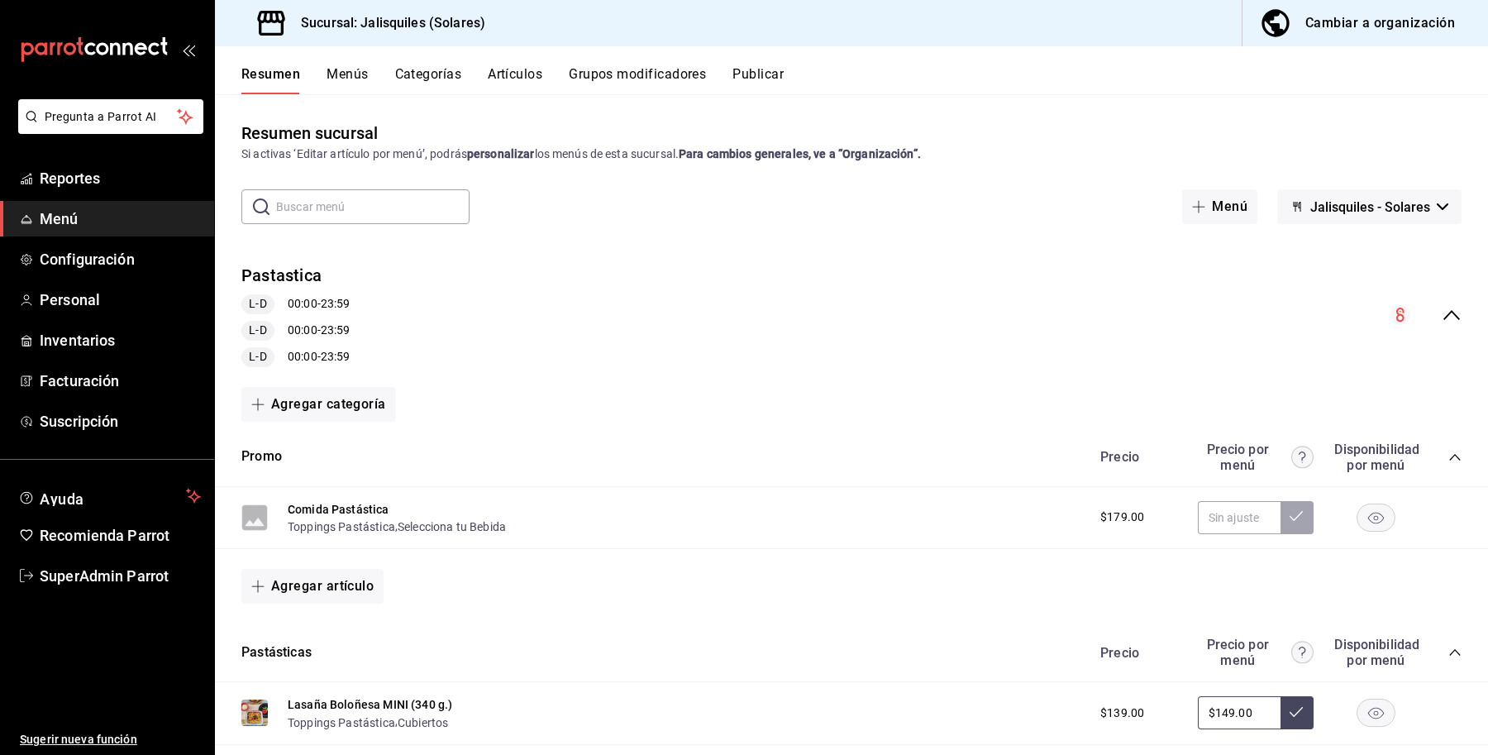
click at [1456, 324] on div "Pastastica L-D 00:00 - 23:59 L-D 00:00 - 23:59 L-D 00:00 - 23:59" at bounding box center [851, 315] width 1273 height 130
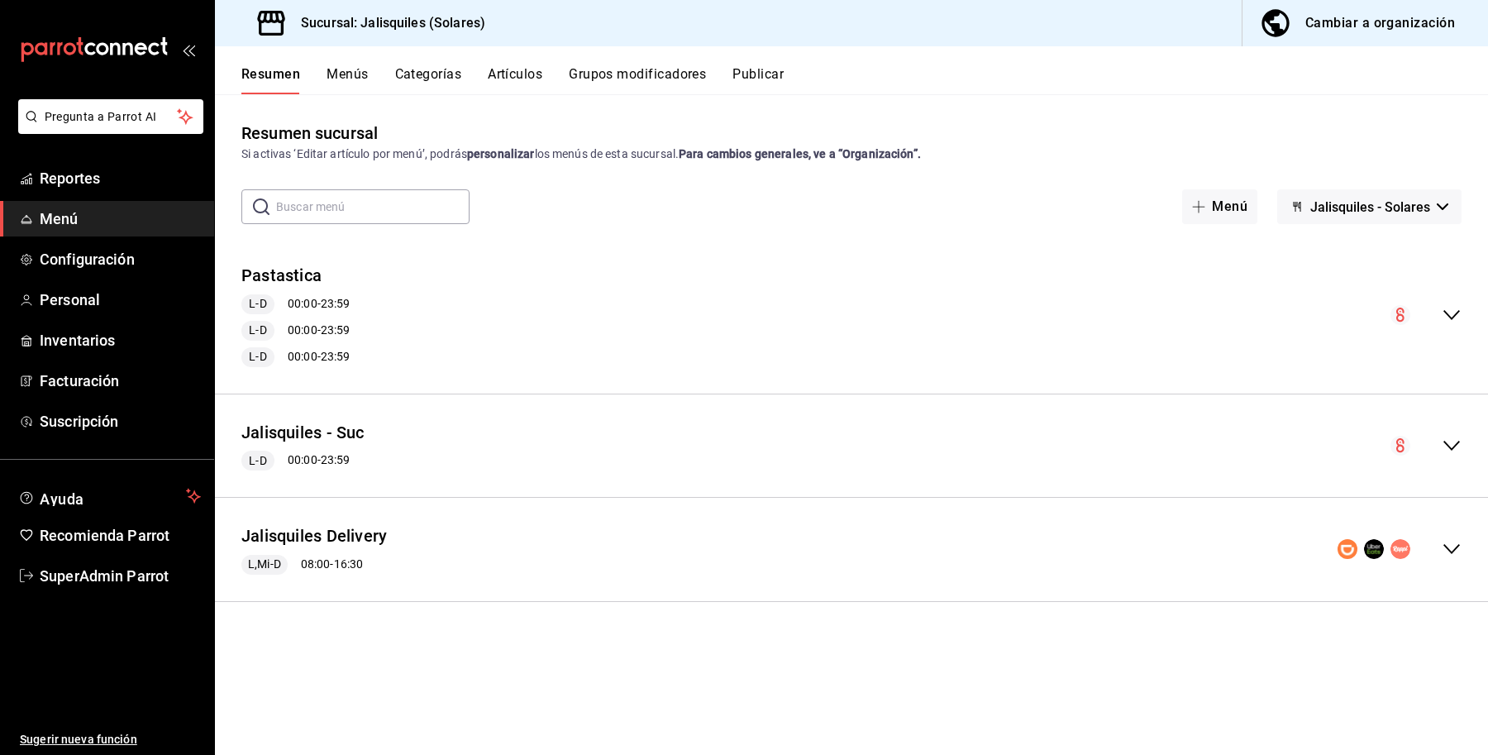
click at [746, 75] on button "Publicar" at bounding box center [757, 80] width 51 height 28
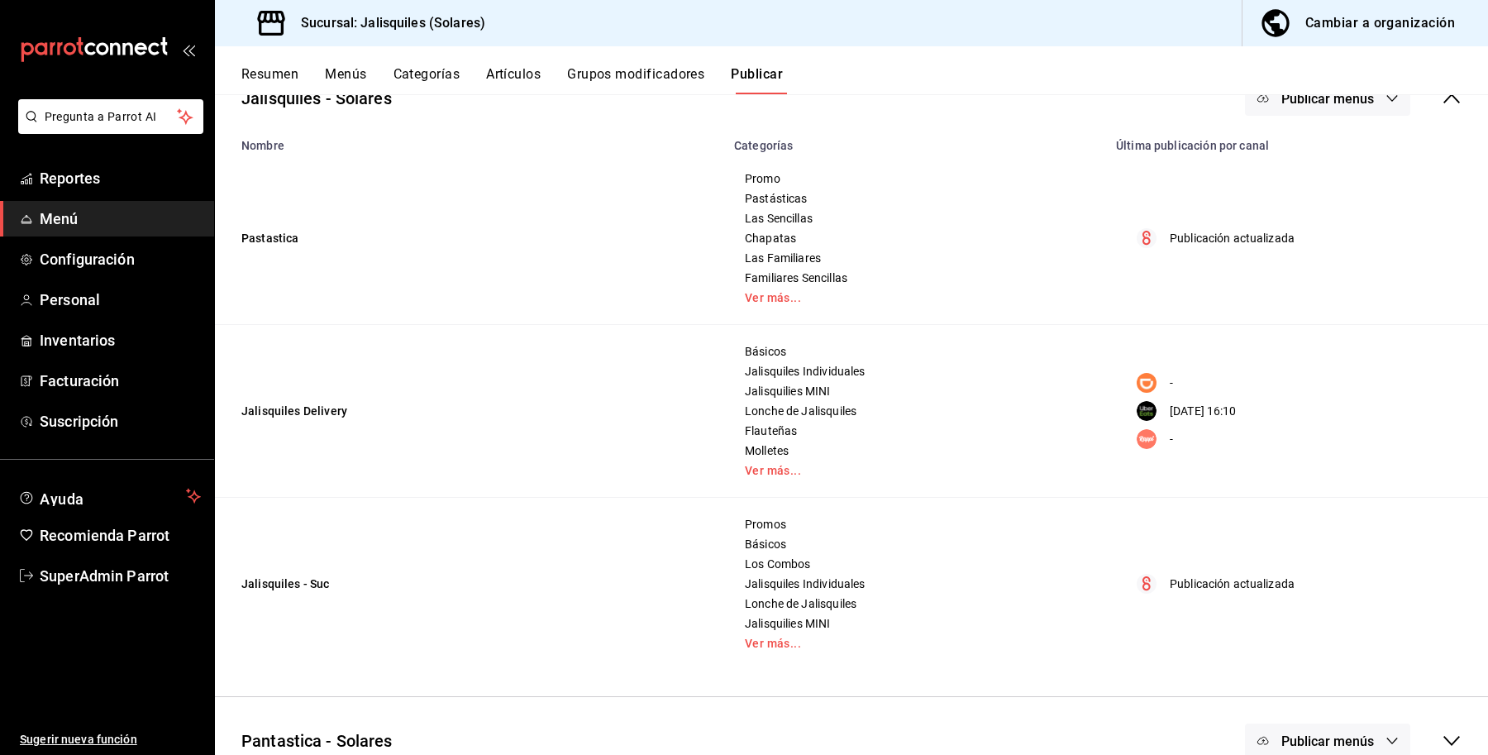
scroll to position [153, 0]
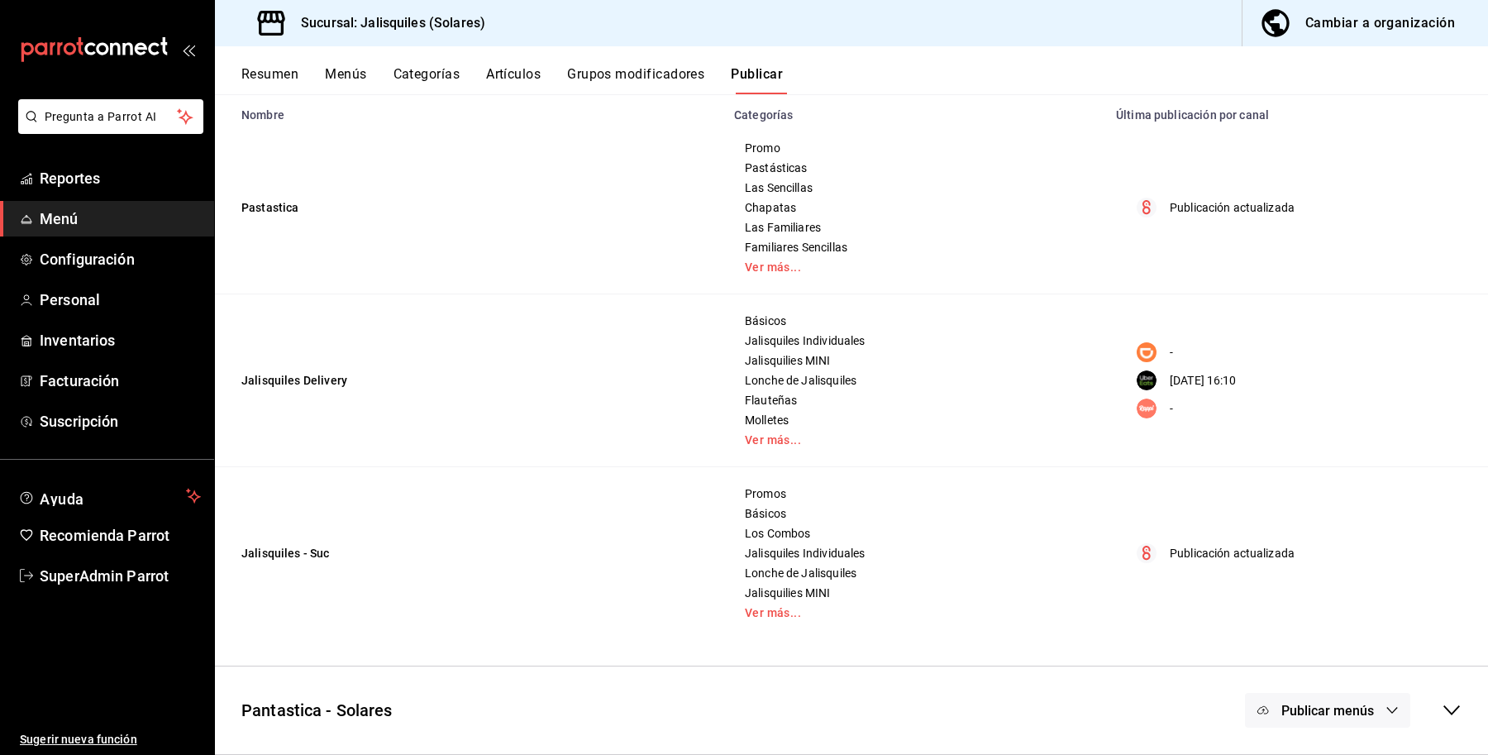
click at [1442, 708] on icon at bounding box center [1452, 710] width 20 height 20
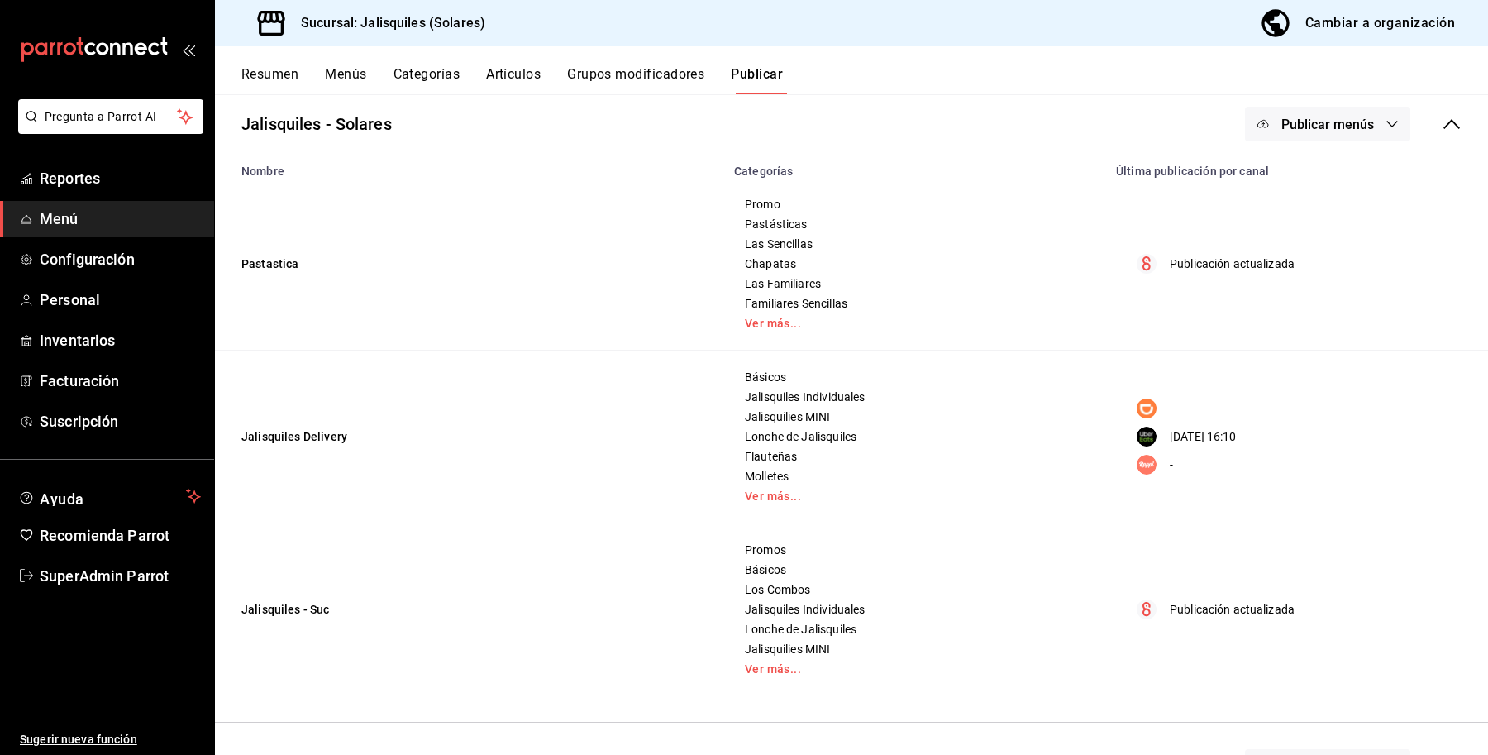
scroll to position [0, 0]
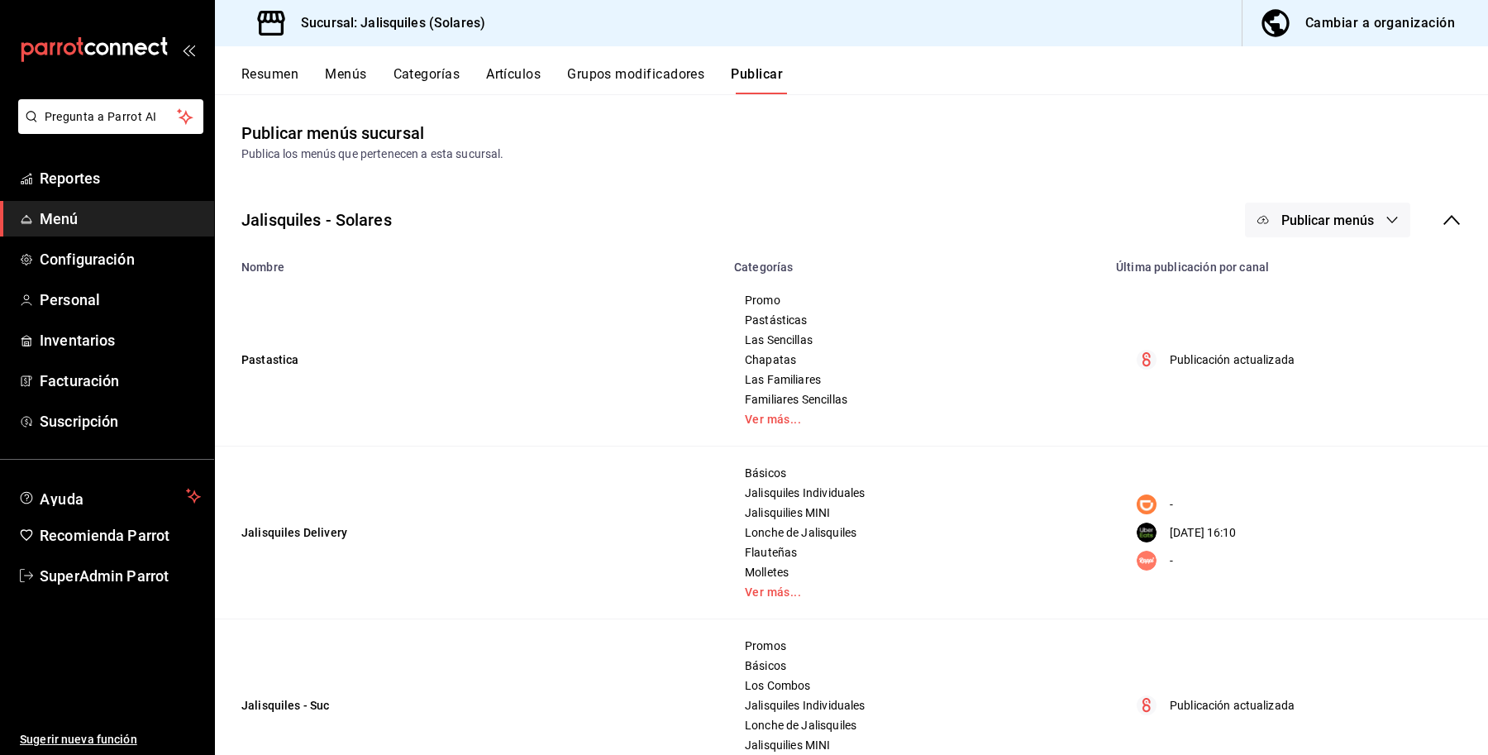
click at [295, 66] on button "Resumen" at bounding box center [269, 80] width 57 height 28
